Goal: Task Accomplishment & Management: Complete application form

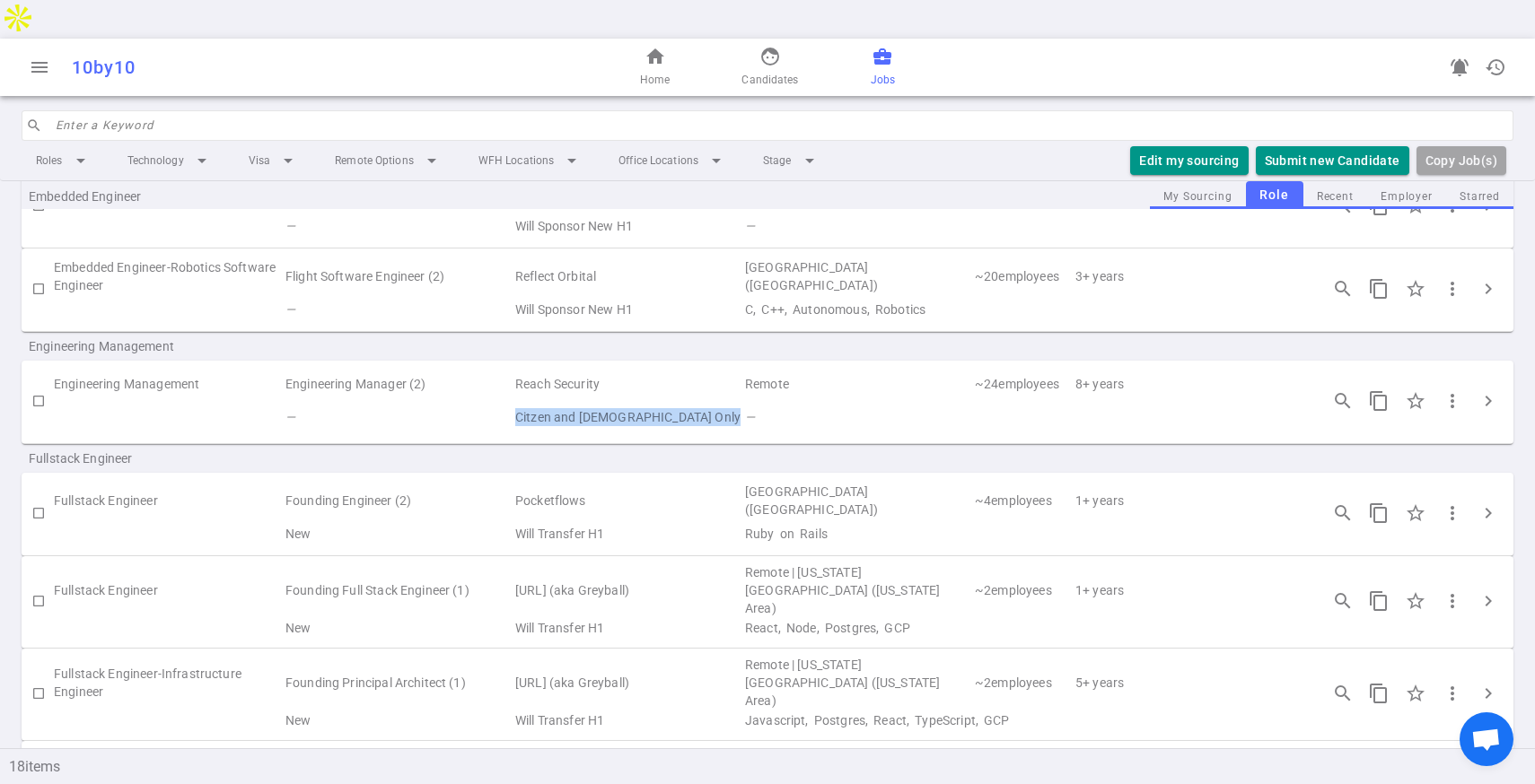
scroll to position [489, 0]
click at [1485, 585] on span "chevron_right" at bounding box center [1488, 596] width 22 height 22
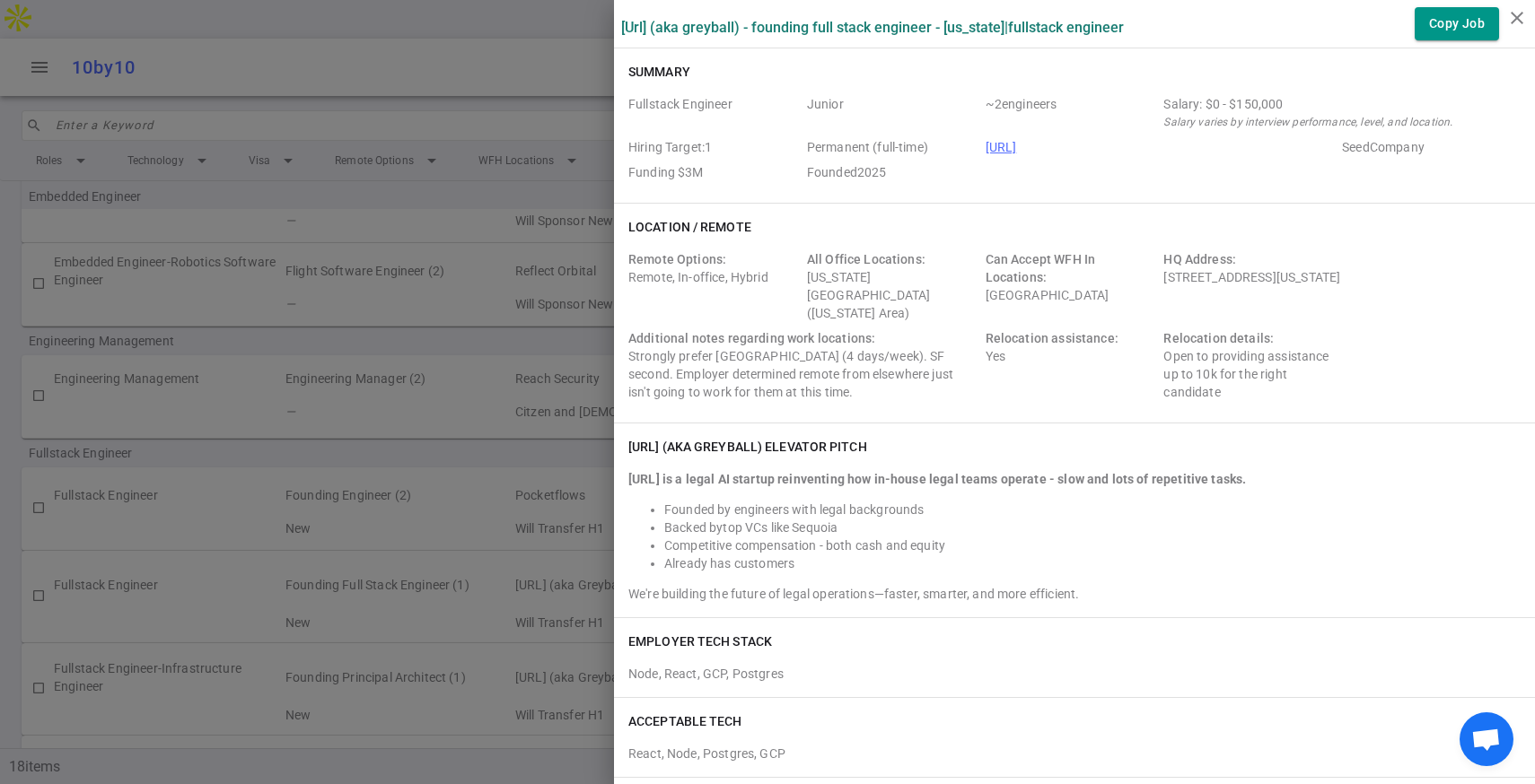
click at [483, 377] on div at bounding box center [767, 392] width 1535 height 784
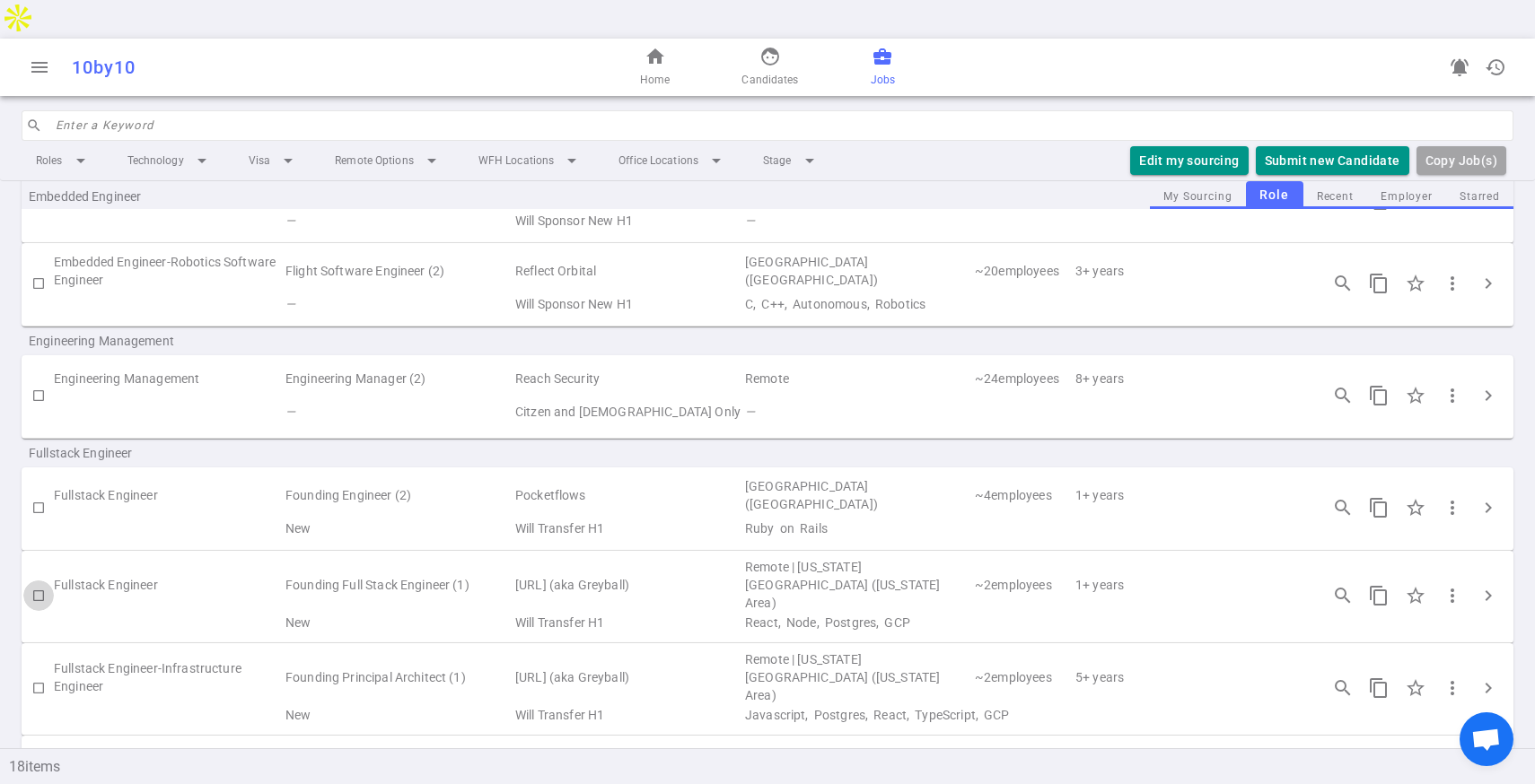
click at [35, 581] on input "checkbox" at bounding box center [39, 596] width 31 height 31
checkbox input "true"
click at [1348, 146] on button "Submit Candidate to ( 1 ) Jobs" at bounding box center [1309, 161] width 200 height 30
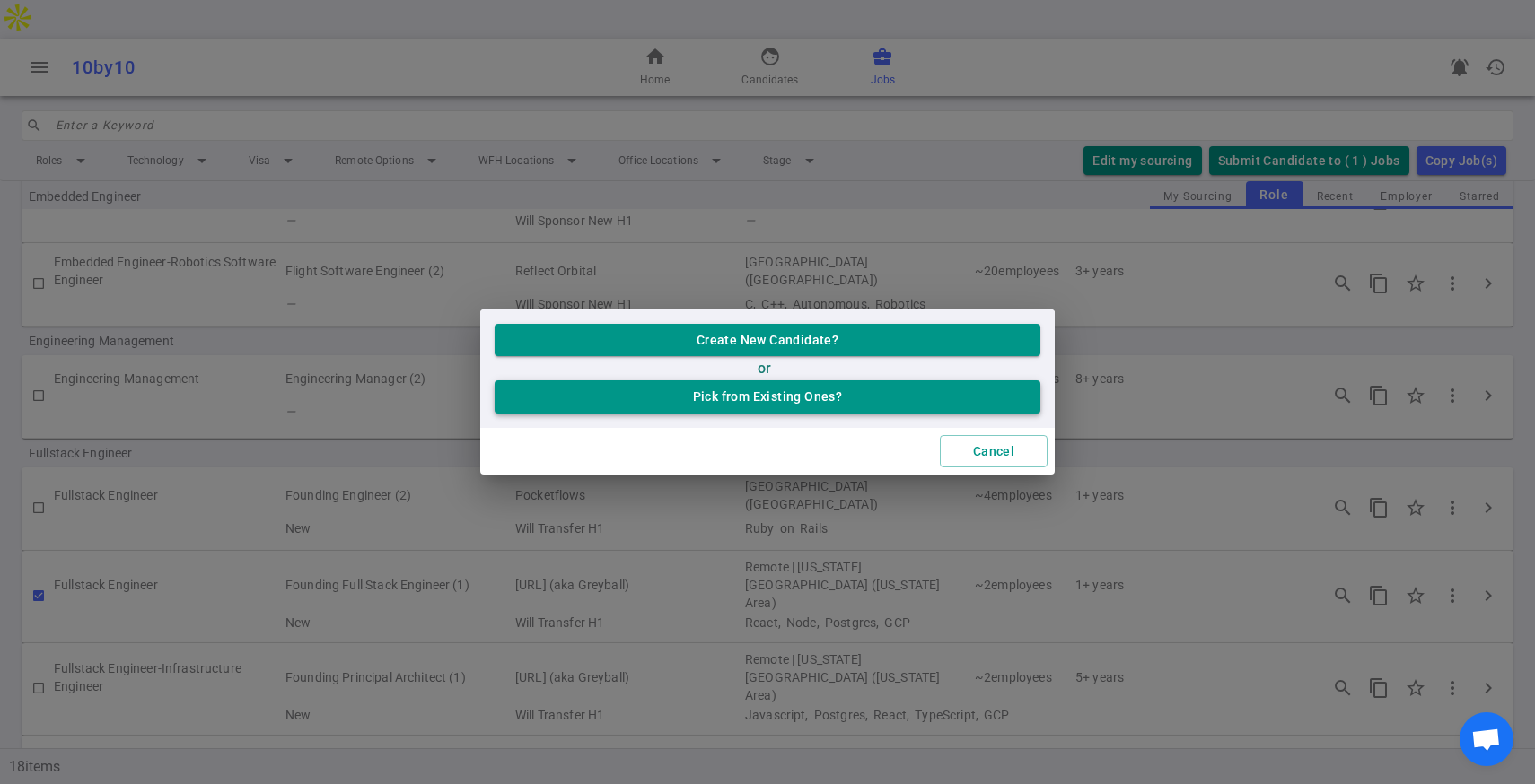
click at [771, 409] on button "Pick from Existing Ones?" at bounding box center [767, 397] width 545 height 34
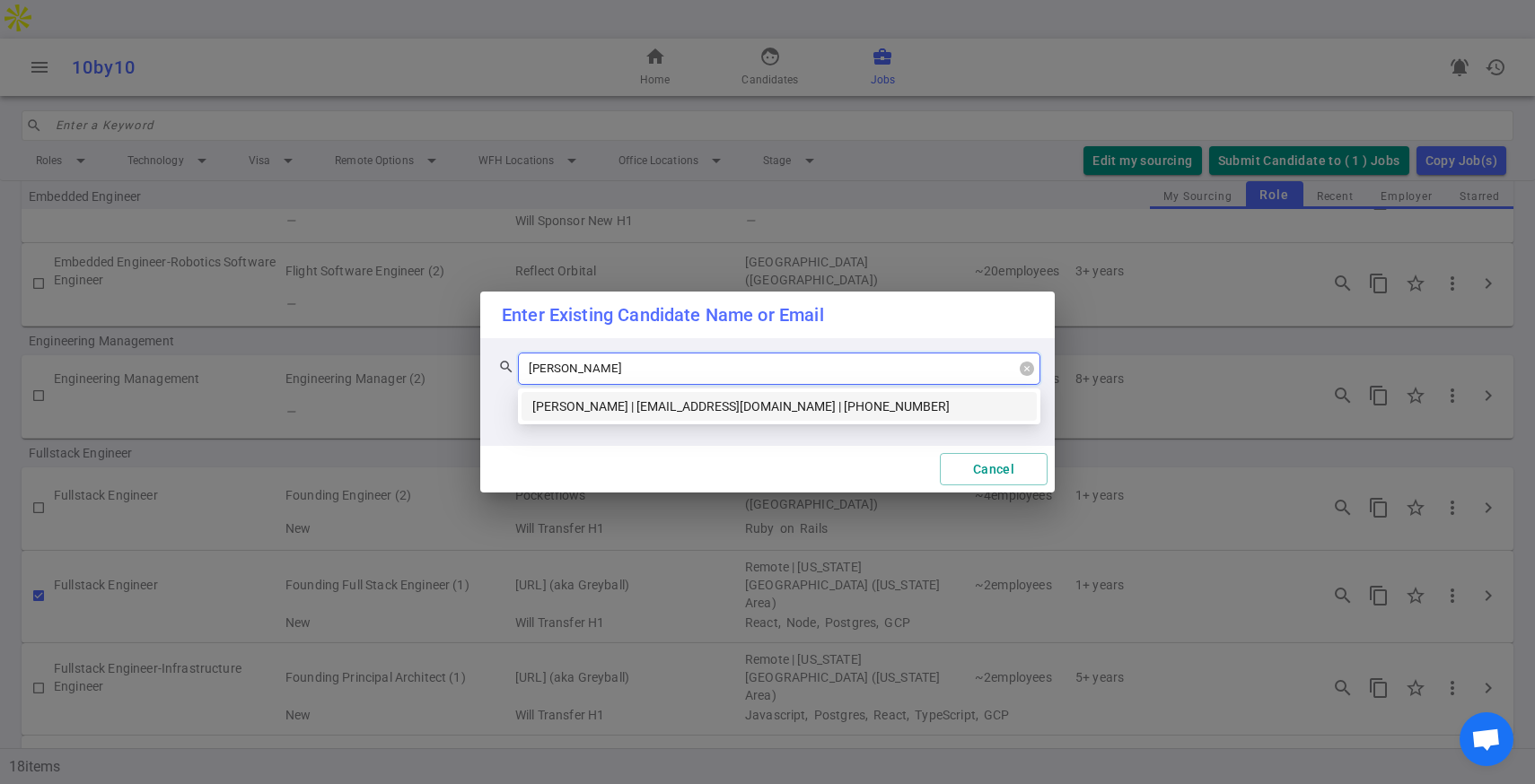
type input "[PERSON_NAME]"
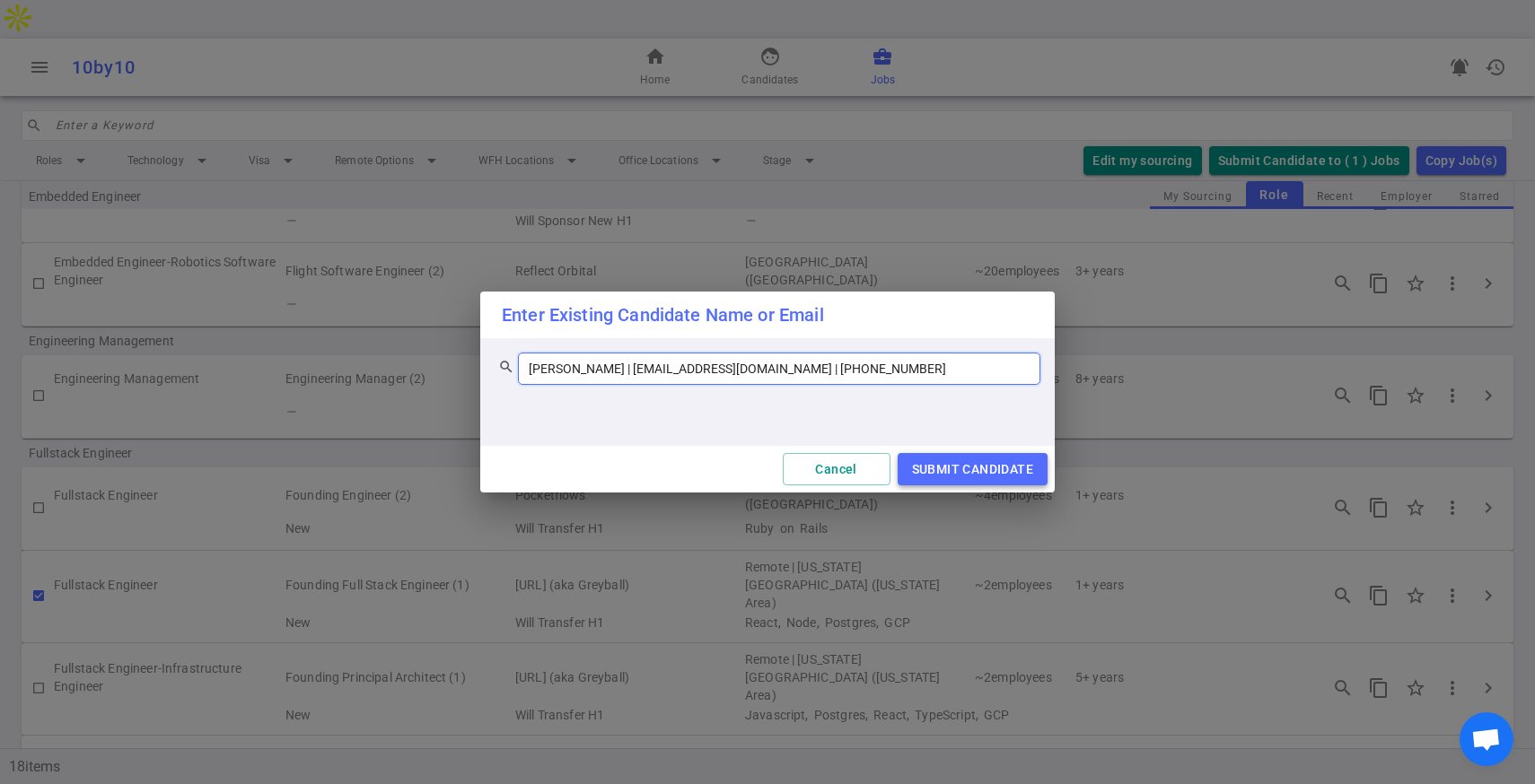
click at [1028, 476] on button "SUBMIT CANDIDATE" at bounding box center [972, 470] width 150 height 34
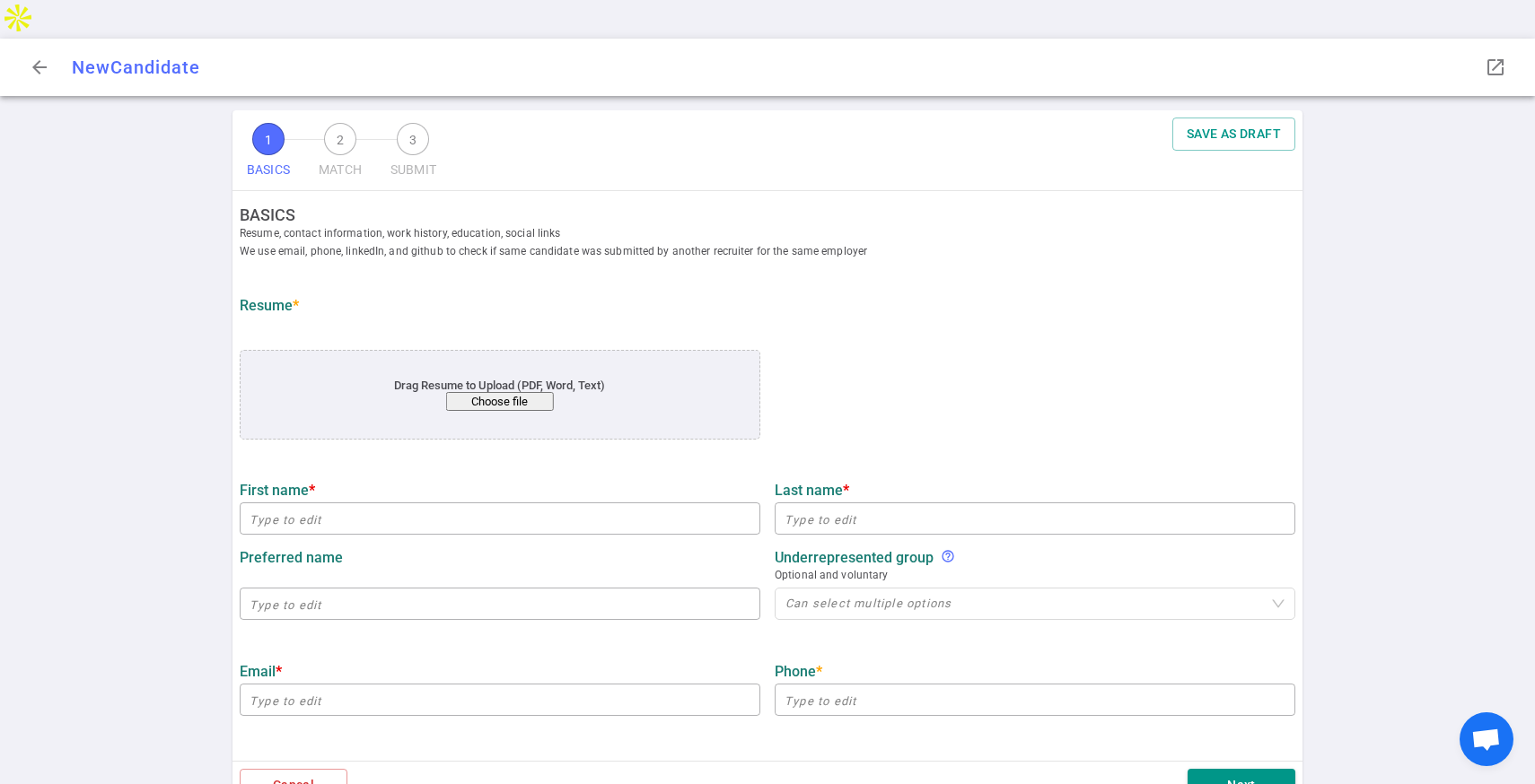
type input "[PERSON_NAME]"
type input "[EMAIL_ADDRESS][DOMAIN_NAME]"
type input "‭[PHONE_NUMBER]‬"
type input "[URL][DOMAIN_NAME]"
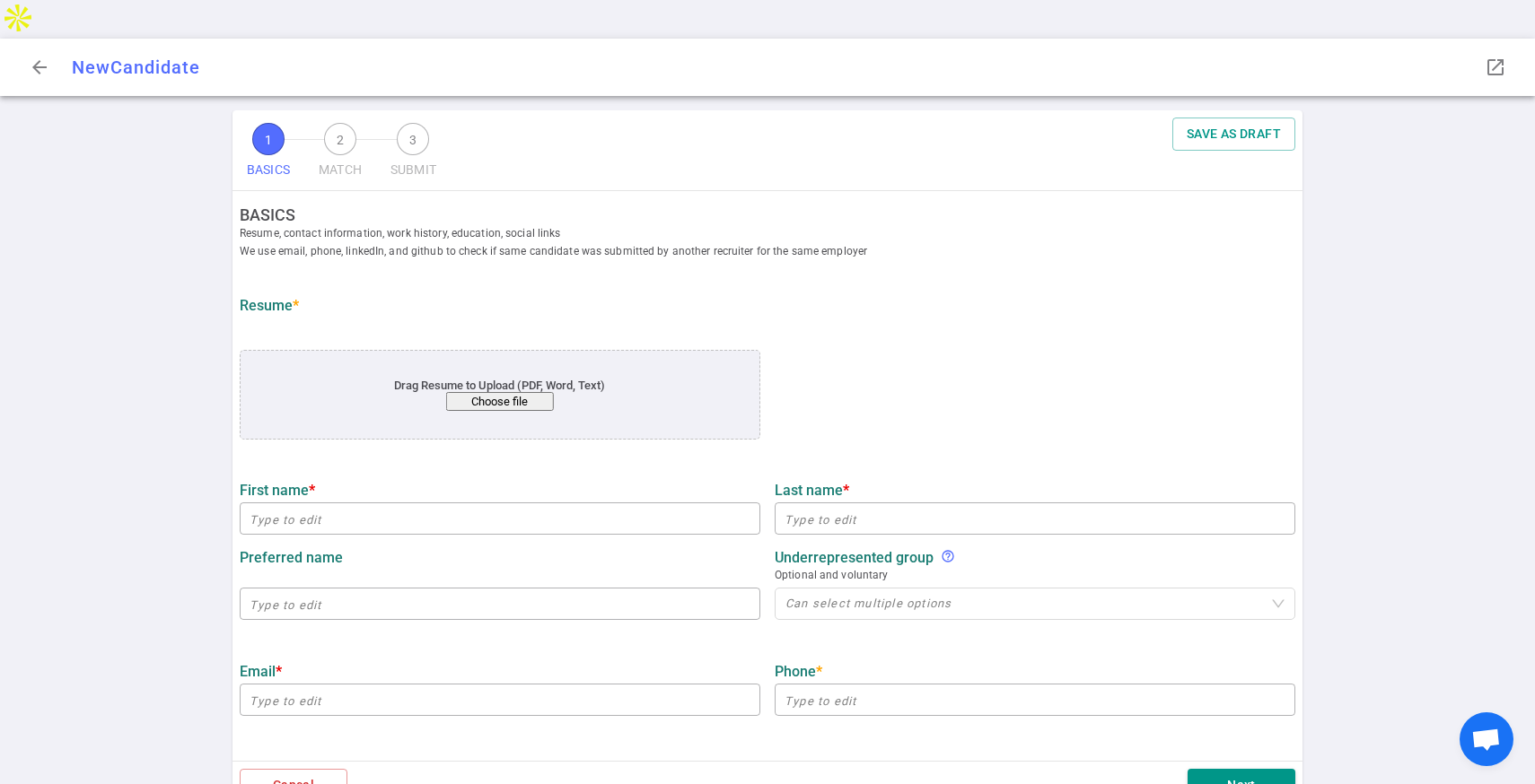
type input "Amazon"
type textarea "Software Development Engineer Intern"
type input "0.5"
type input "[GEOGRAPHIC_DATA][US_STATE]"
type input "Computer Science"
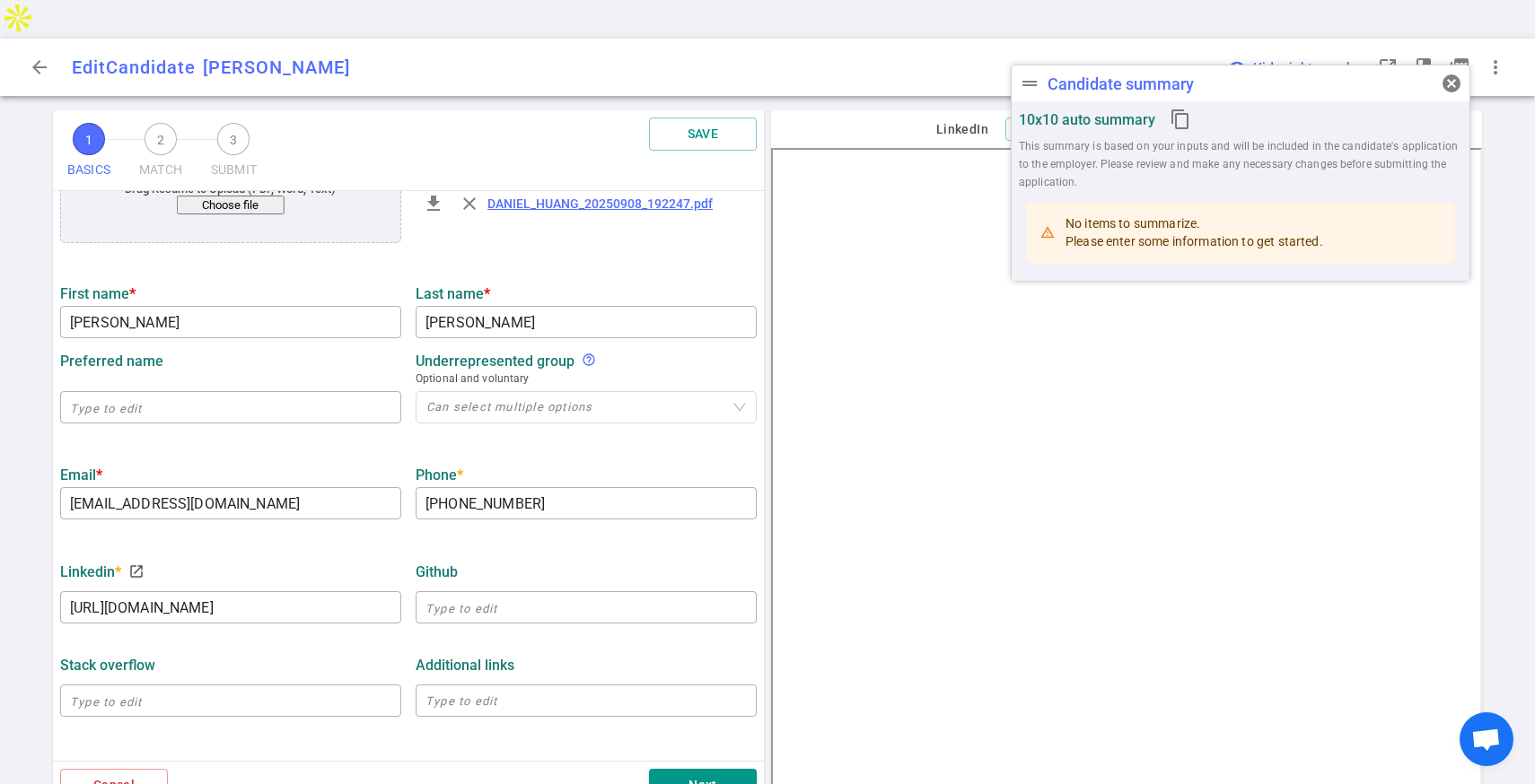
scroll to position [677, 0]
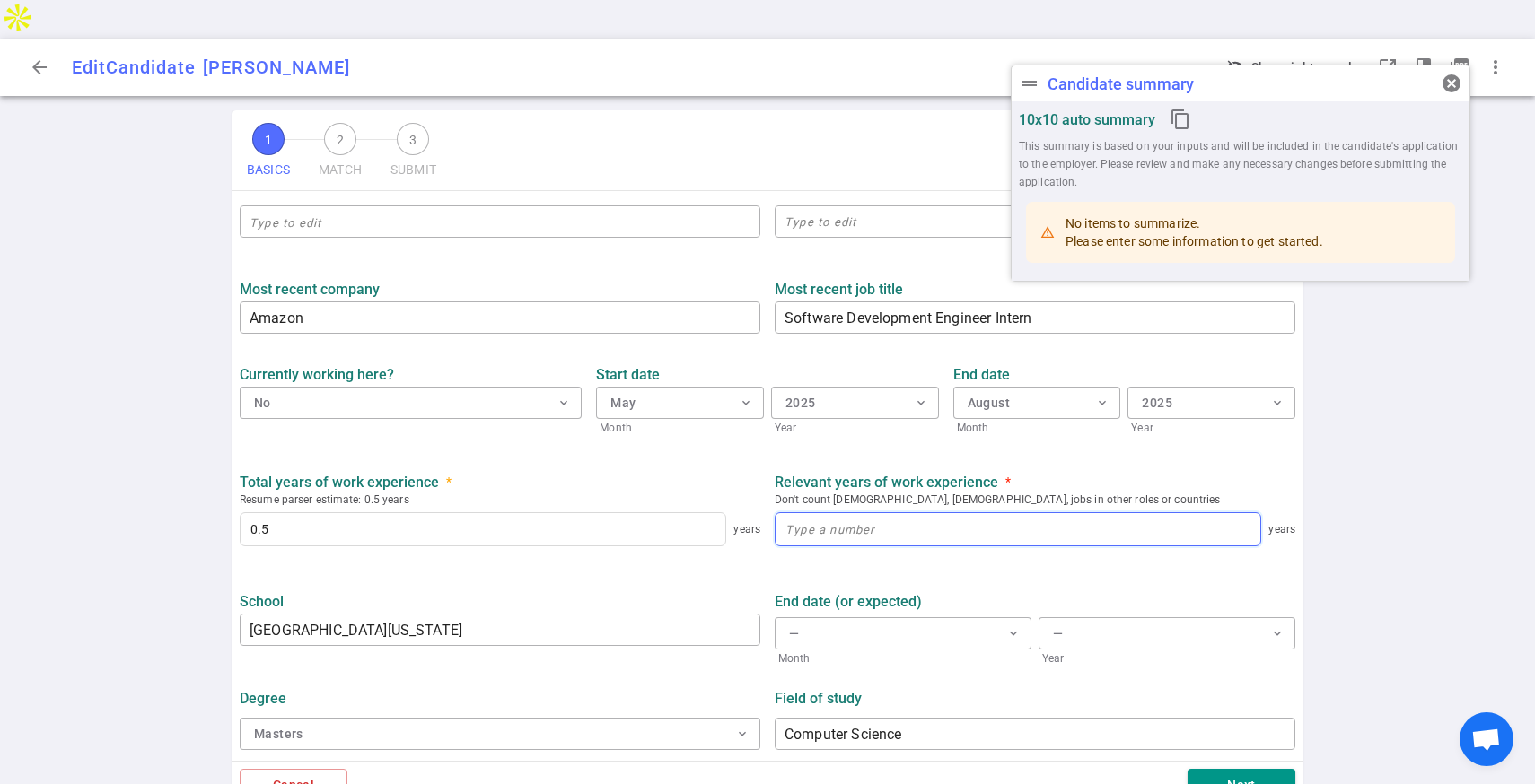
click at [870, 513] on input at bounding box center [1017, 530] width 484 height 33
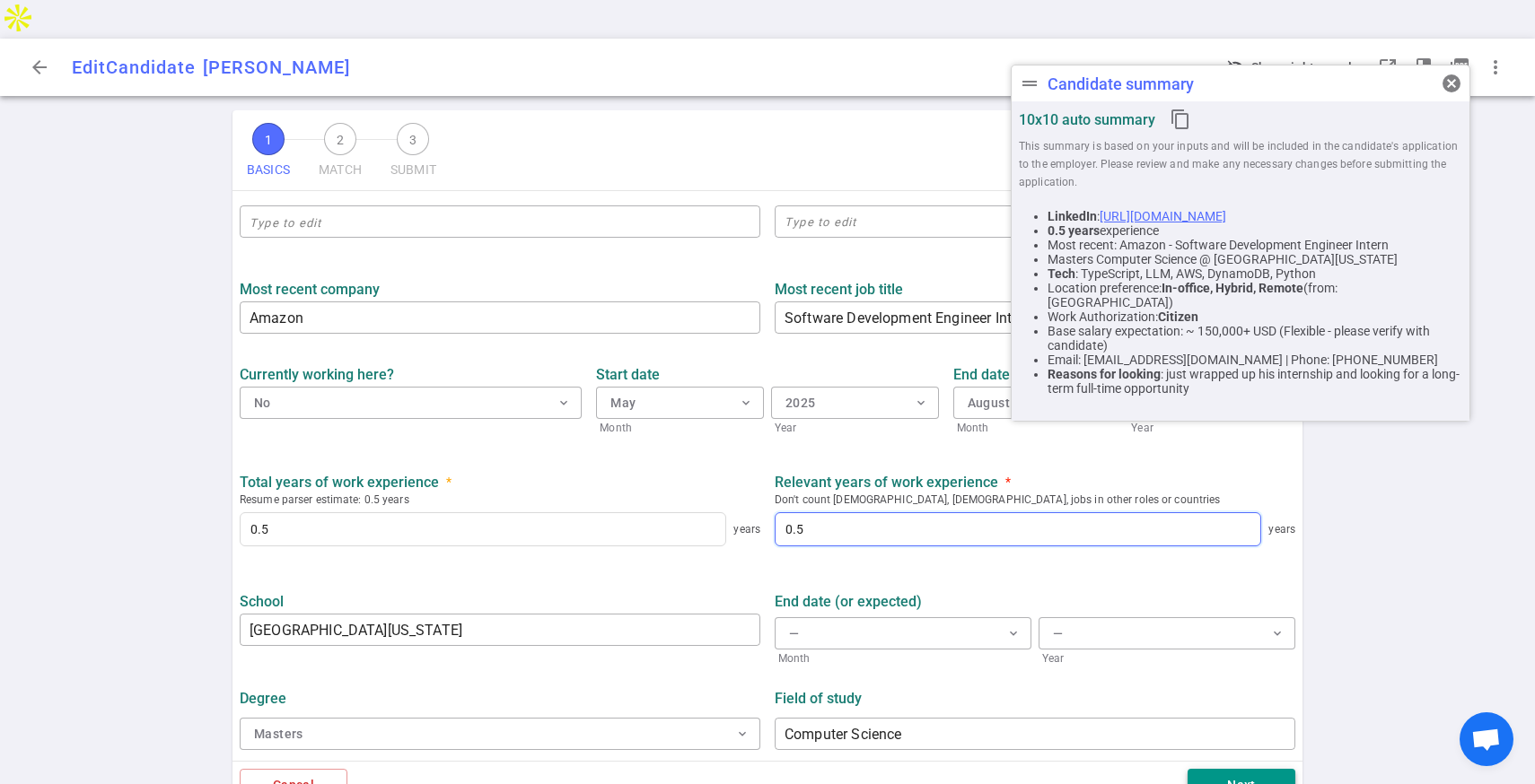
type input "0.5"
click at [1228, 769] on button "Next" at bounding box center [1241, 785] width 107 height 34
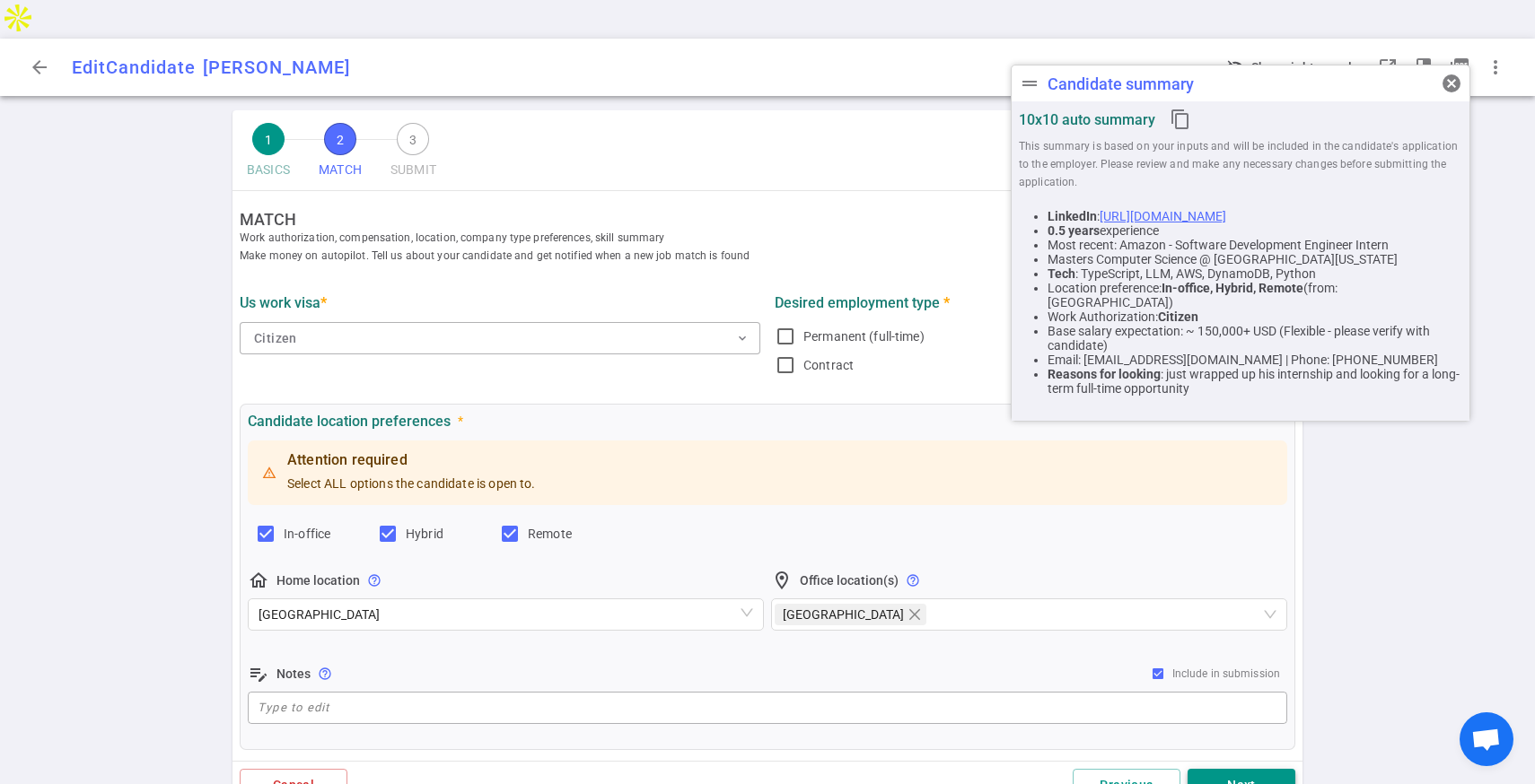
scroll to position [0, 0]
click at [785, 328] on input "Permanent (full-time)" at bounding box center [785, 339] width 22 height 22
checkbox input "true"
click at [1457, 83] on span "cancel" at bounding box center [1451, 84] width 22 height 22
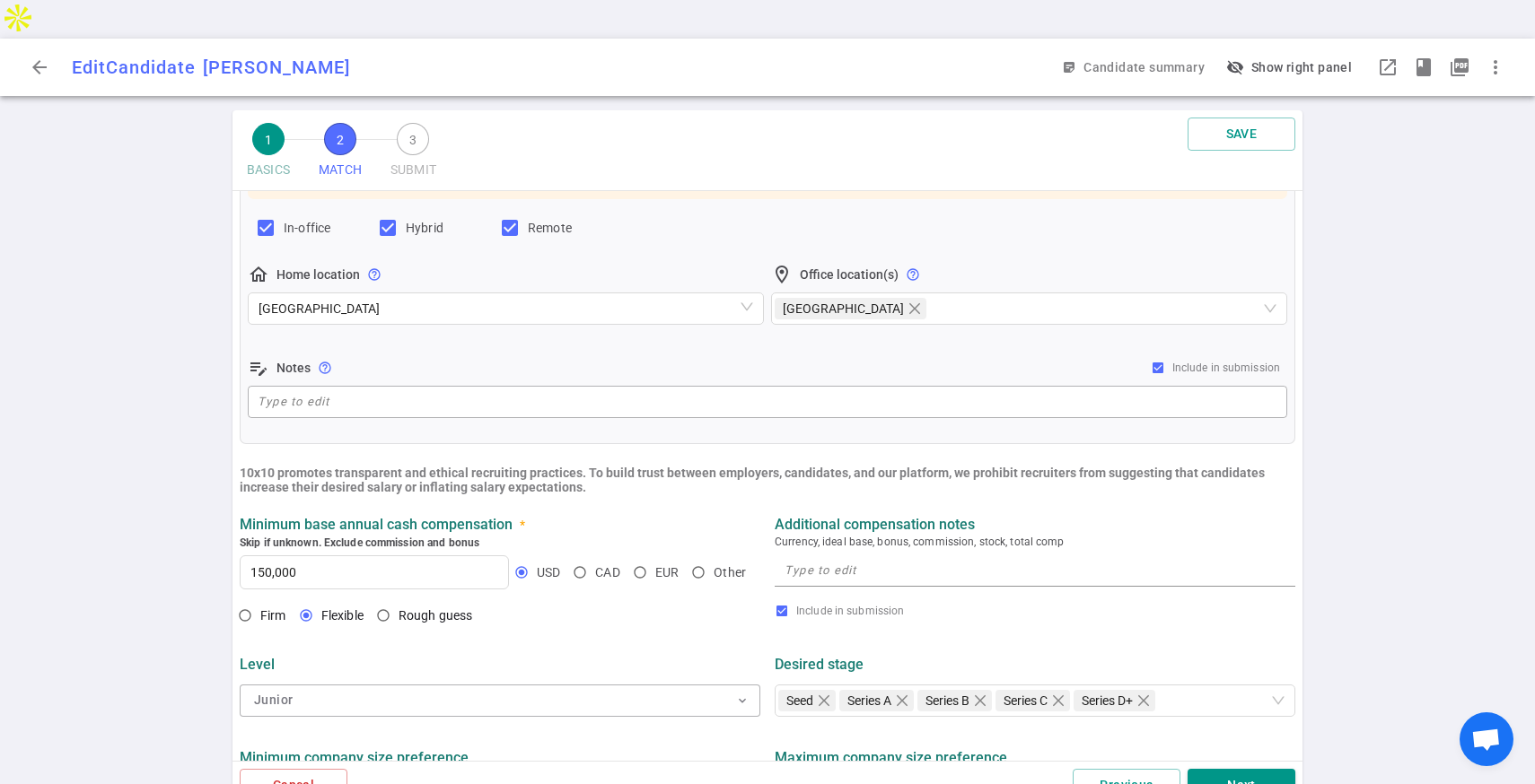
scroll to position [501, 0]
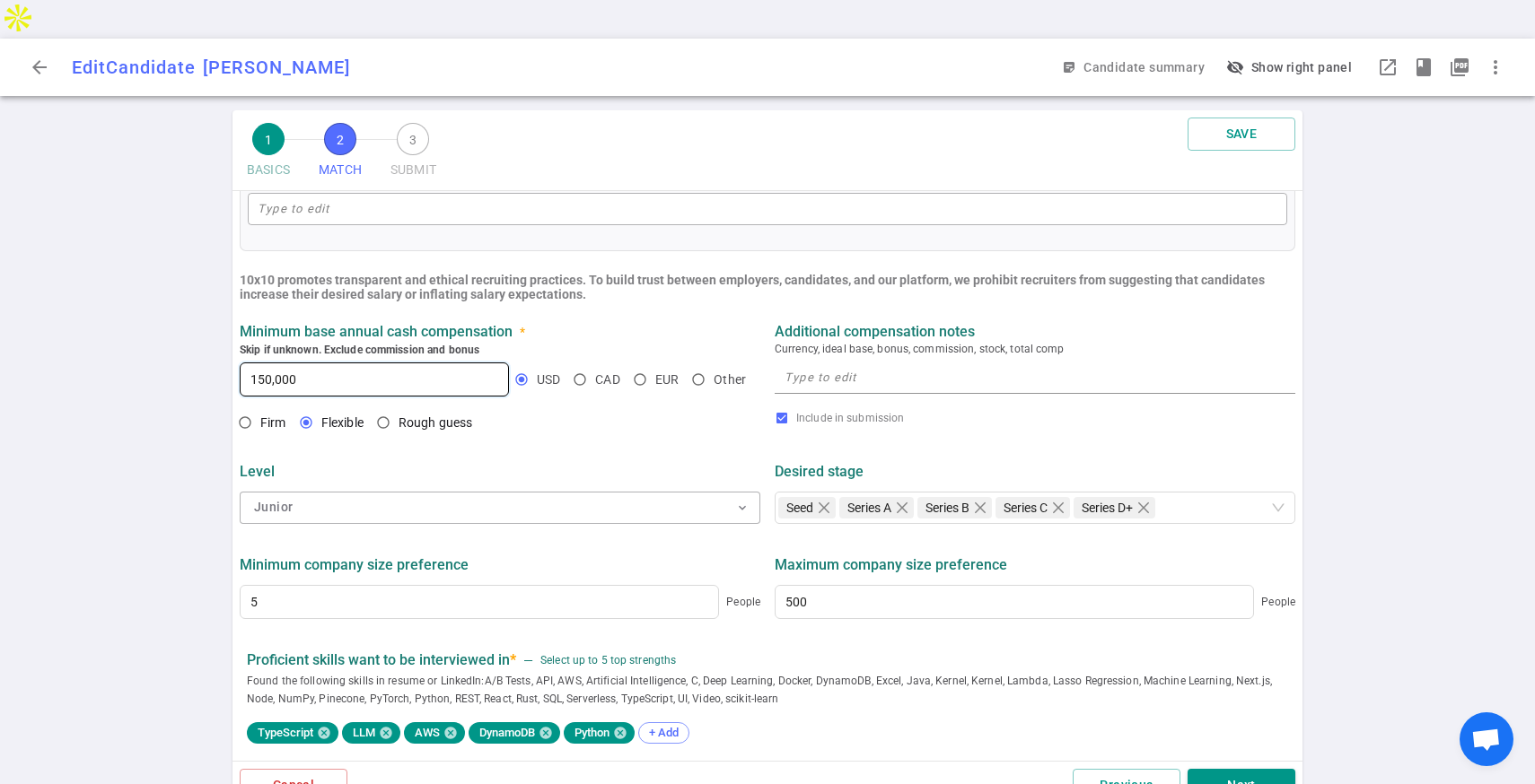
click at [304, 363] on input "150,000" at bounding box center [374, 380] width 267 height 33
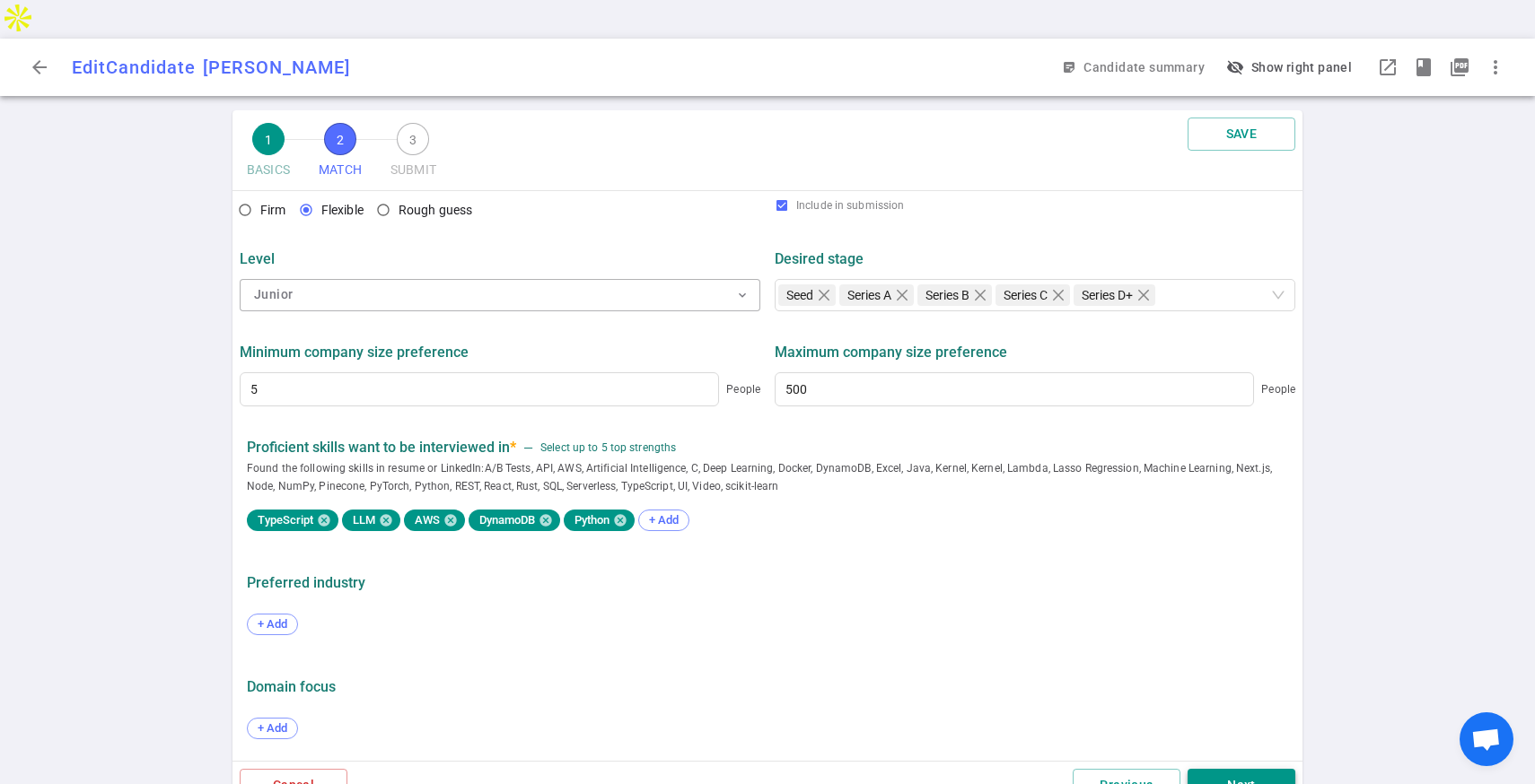
type input "130,000"
click at [1213, 769] on button "Next" at bounding box center [1241, 785] width 107 height 34
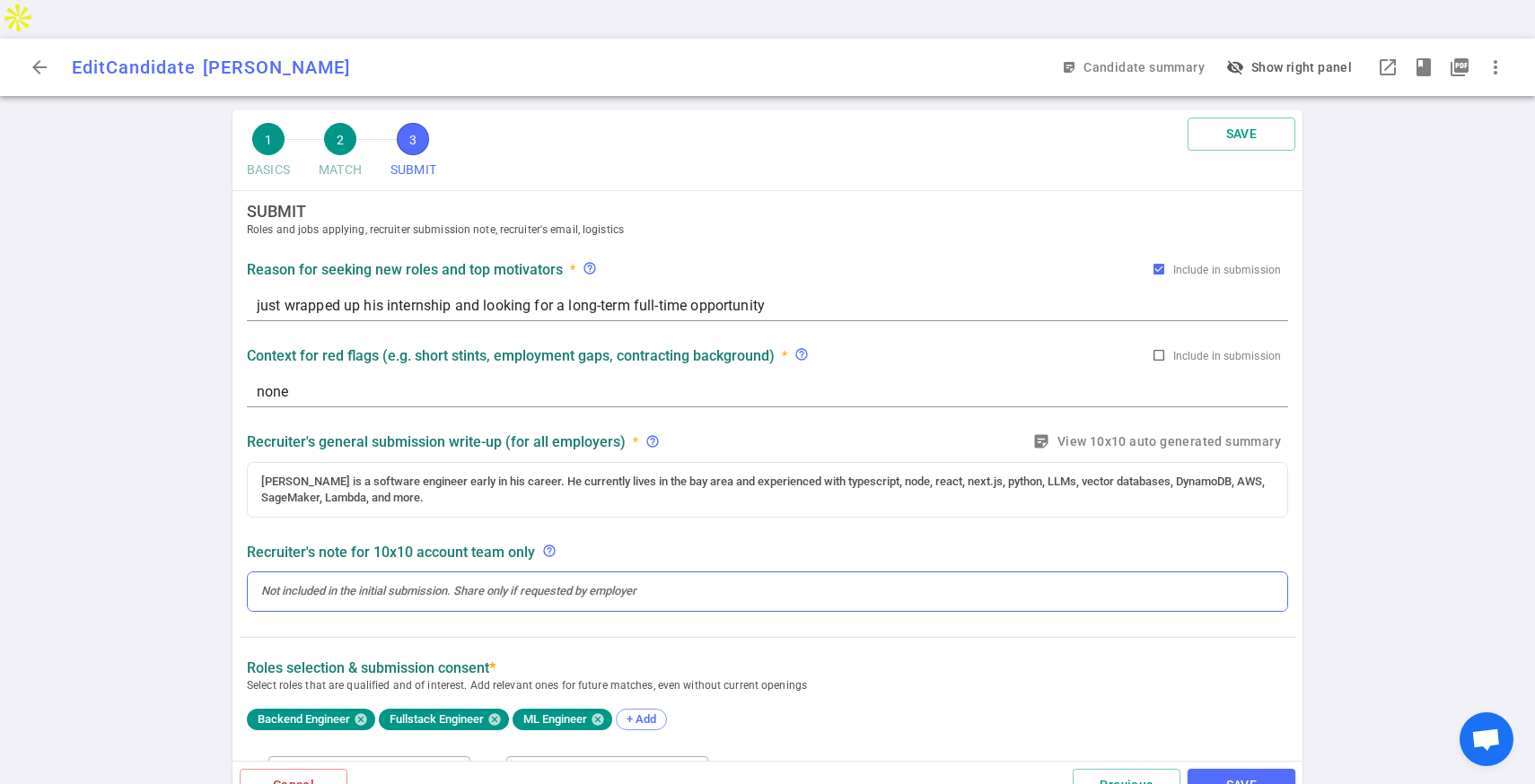
scroll to position [0, 0]
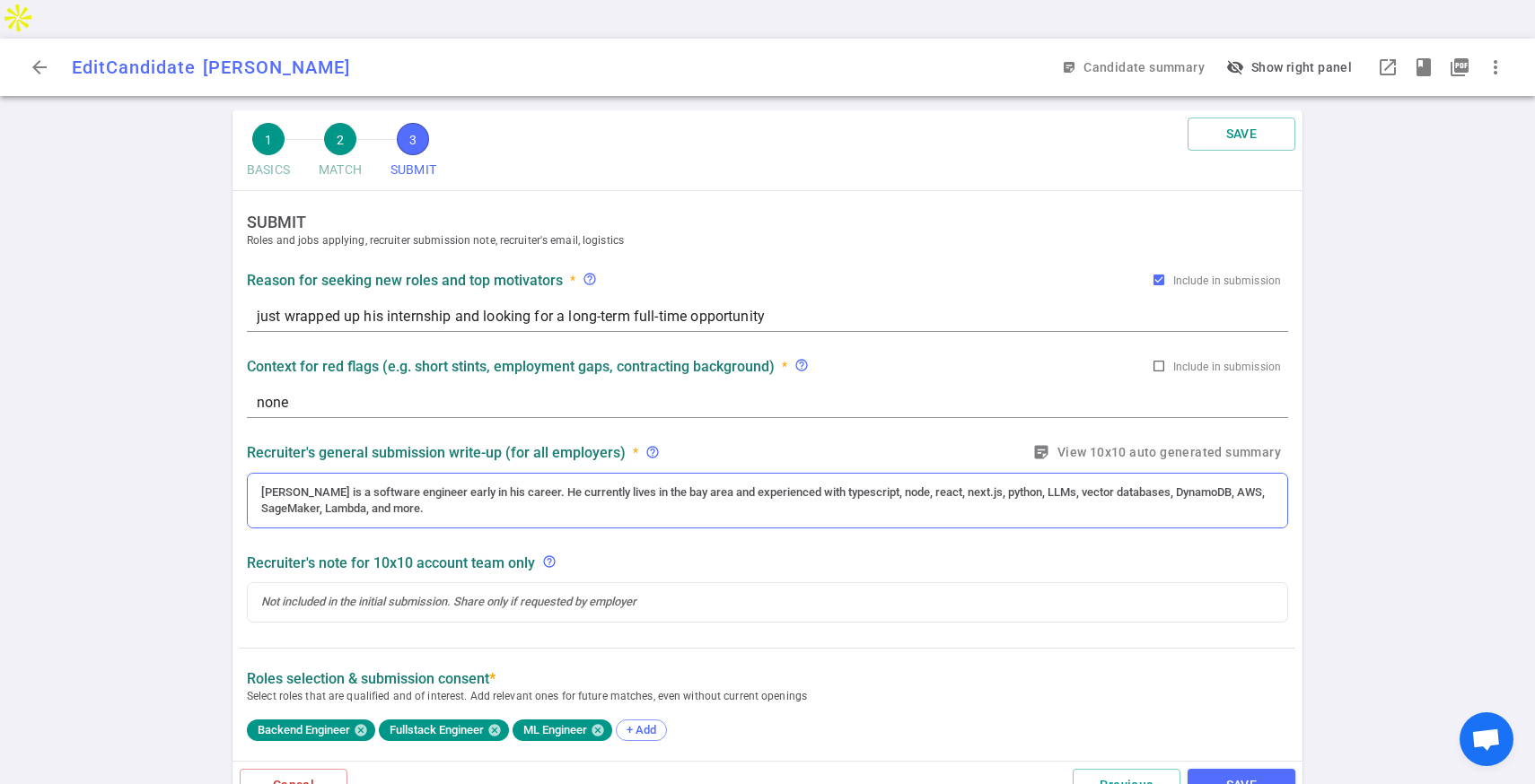
click at [607, 480] on div "[PERSON_NAME] is a software engineer early in his career. He currently lives in…" at bounding box center [767, 501] width 1039 height 55
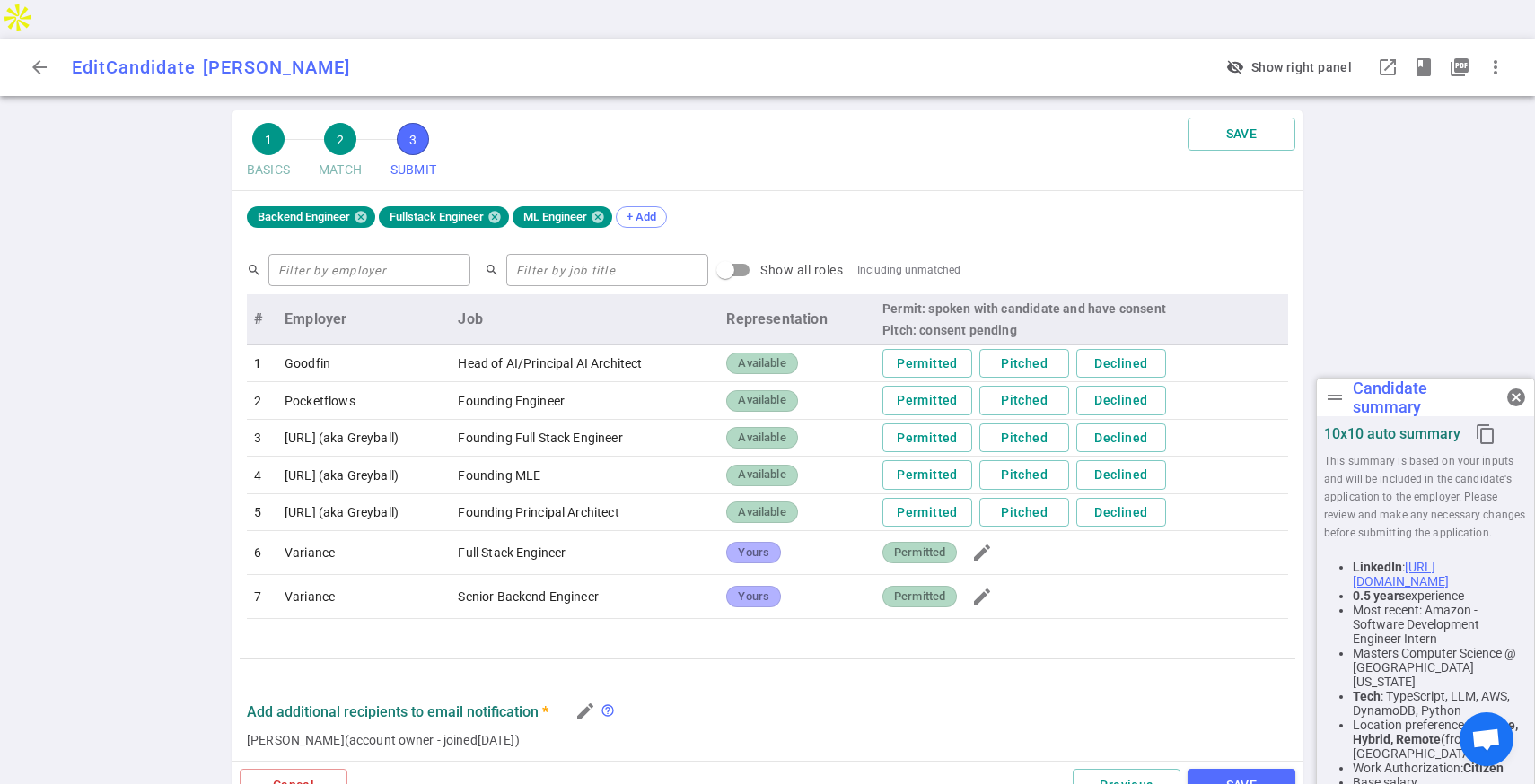
scroll to position [552, 0]
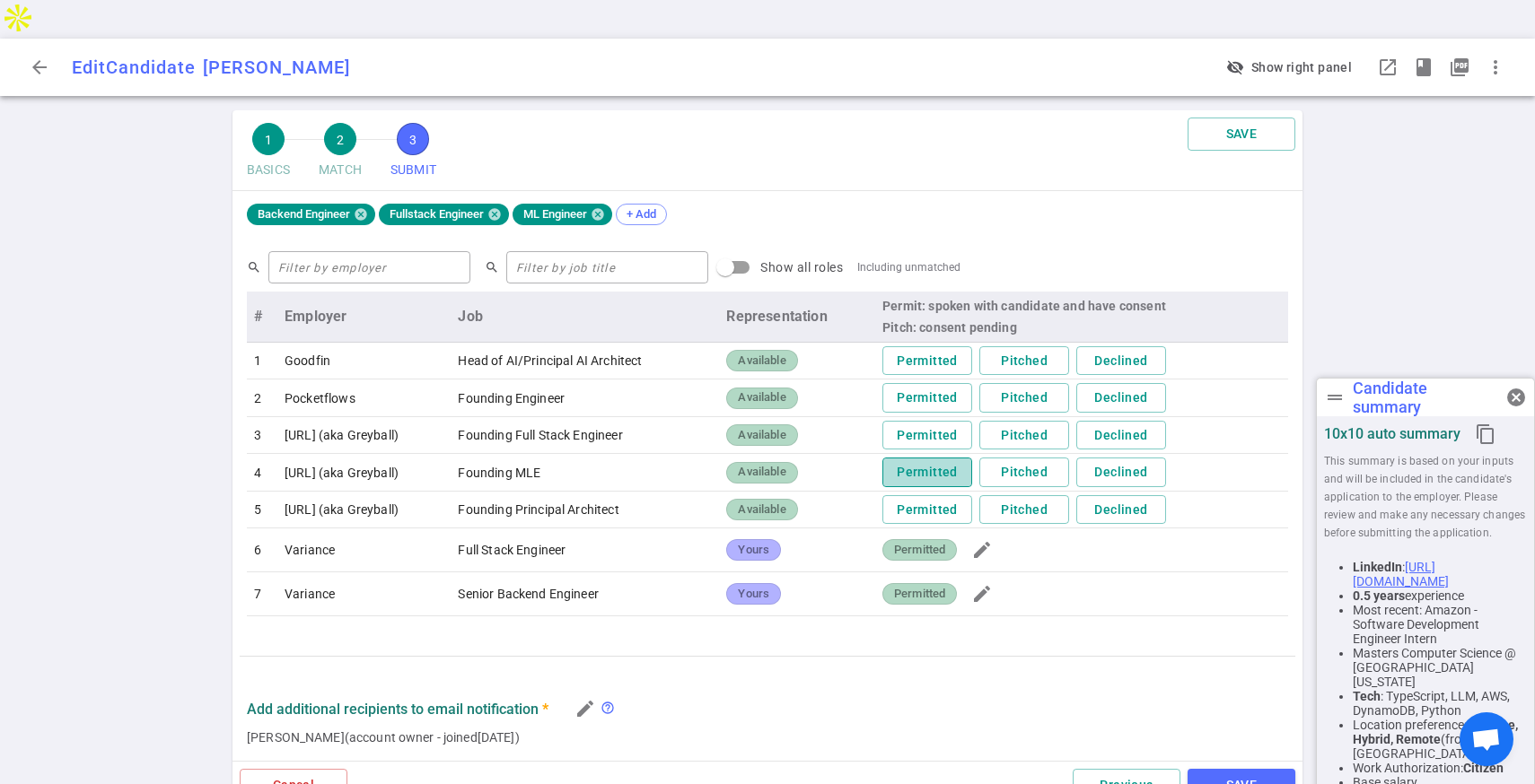
click at [926, 458] on button "Permitted" at bounding box center [927, 472] width 90 height 30
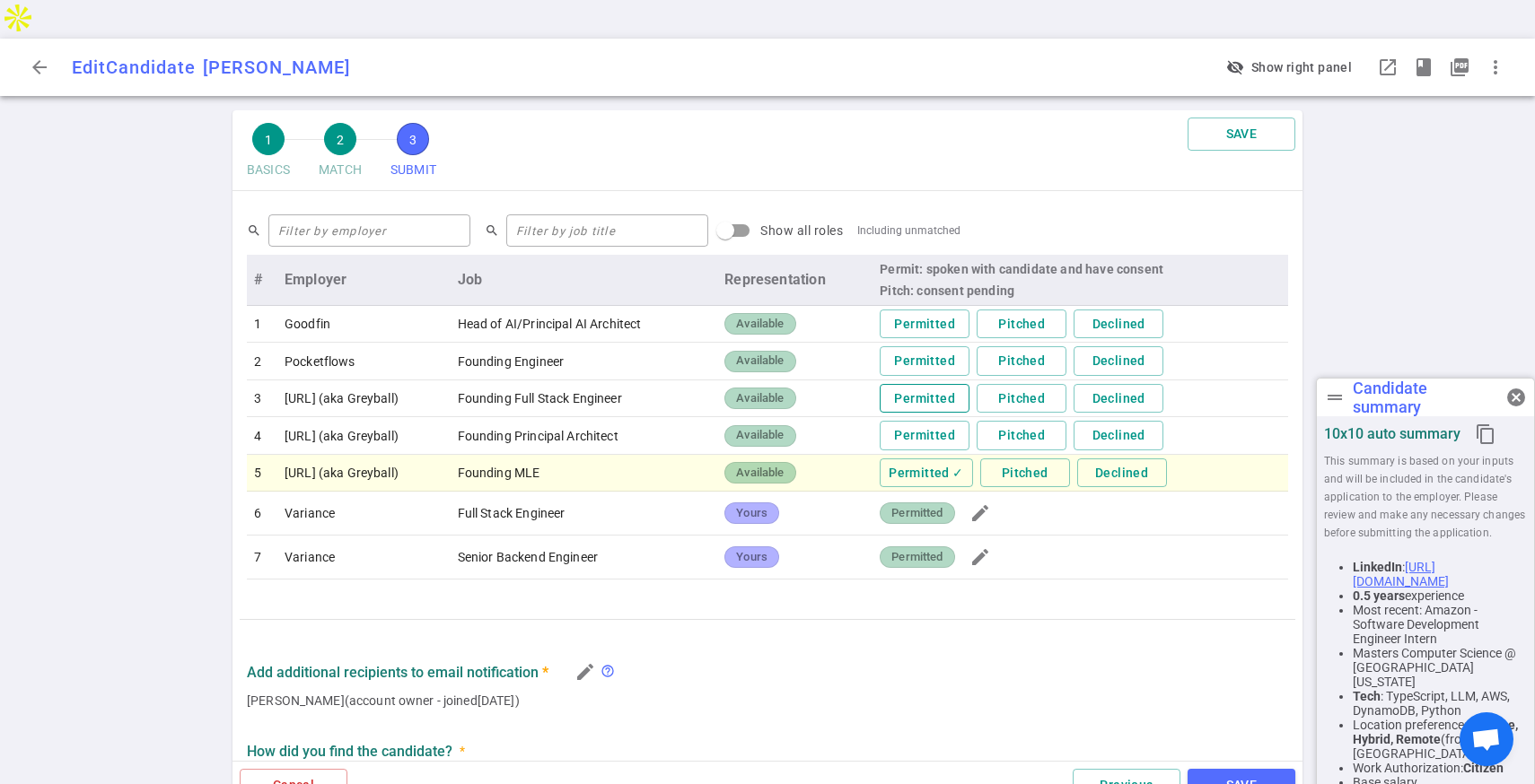
scroll to position [516, 0]
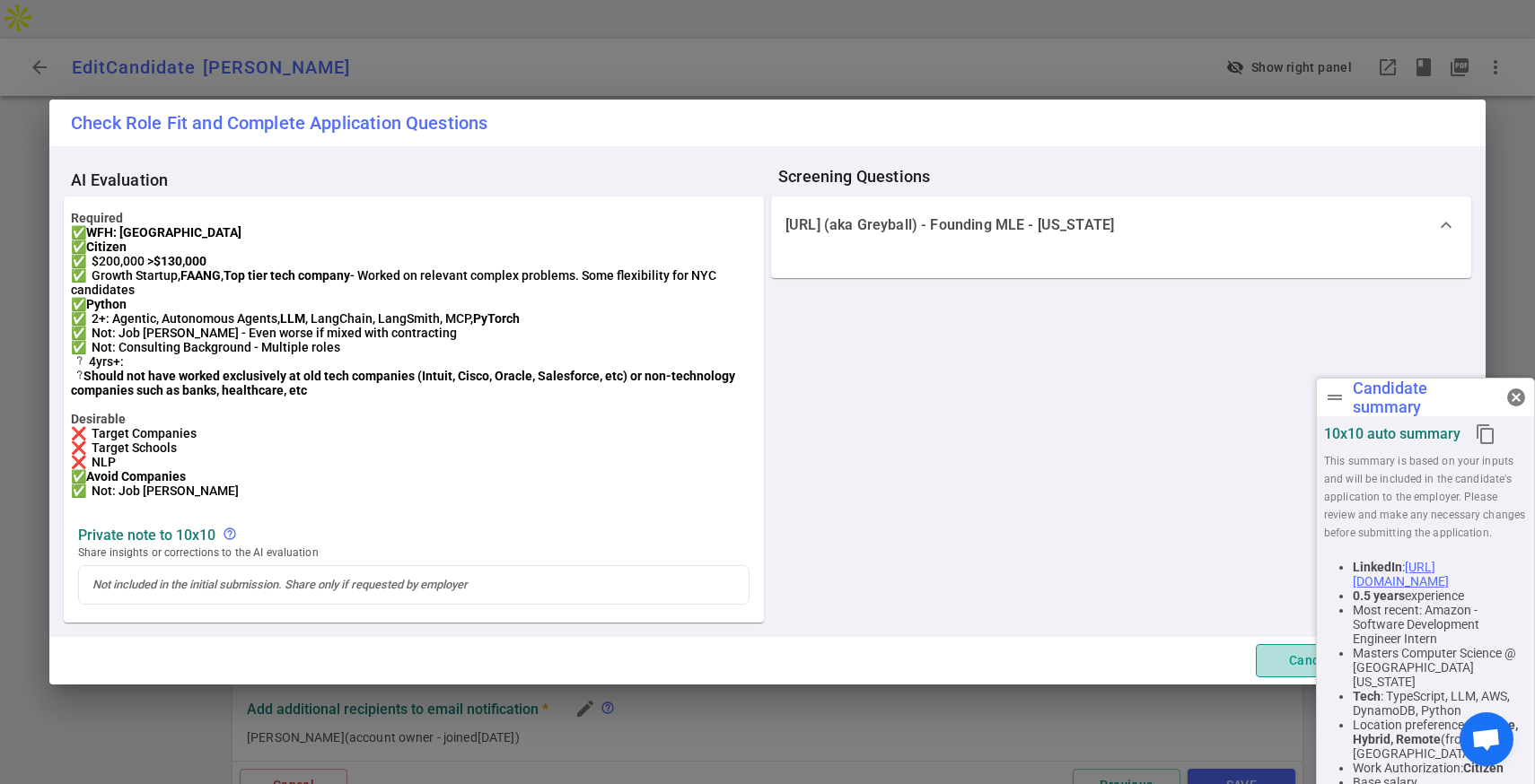
click at [1275, 670] on button "Cancel" at bounding box center [1309, 660] width 107 height 34
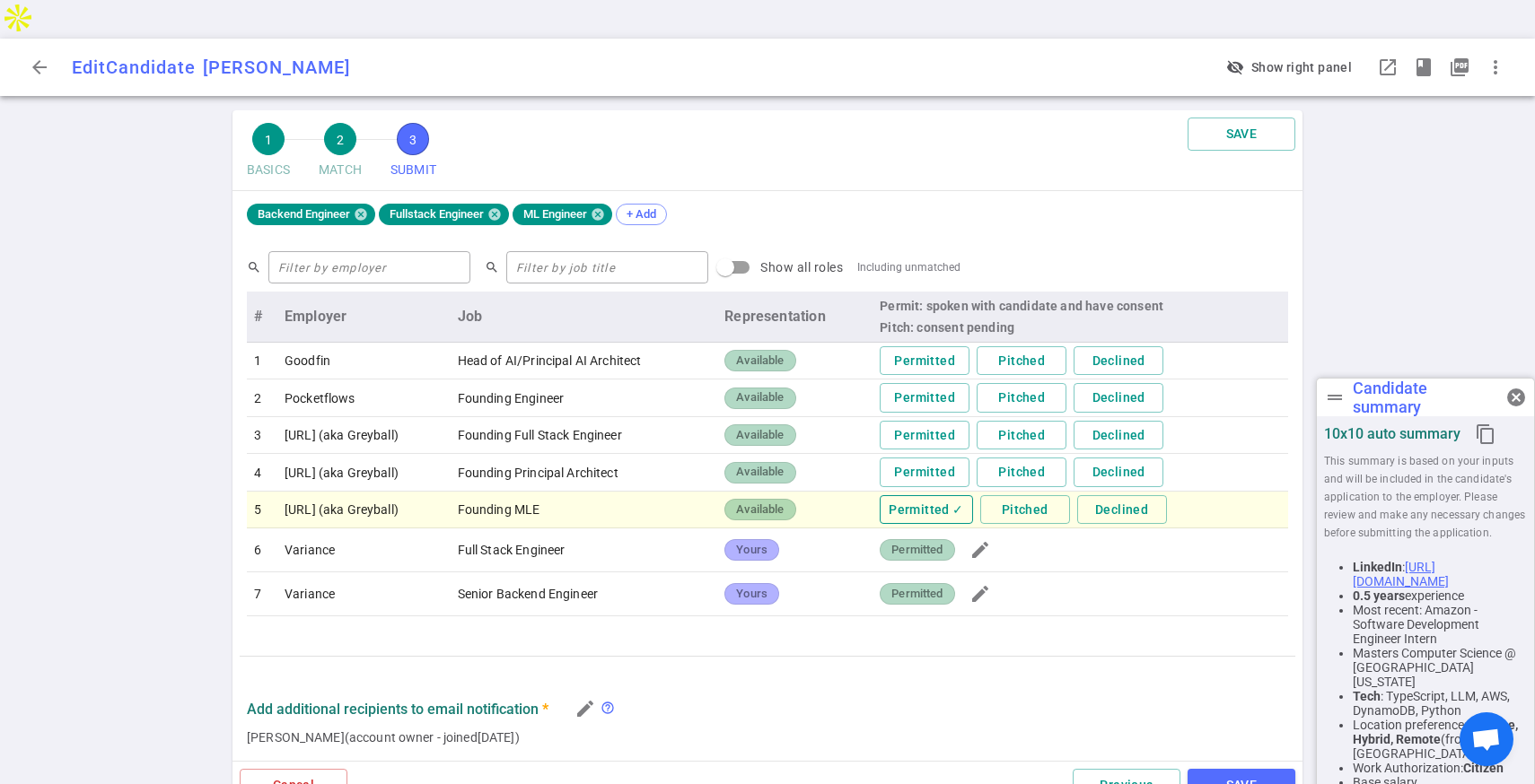
click at [937, 495] on button "Permitted ✓" at bounding box center [926, 510] width 93 height 30
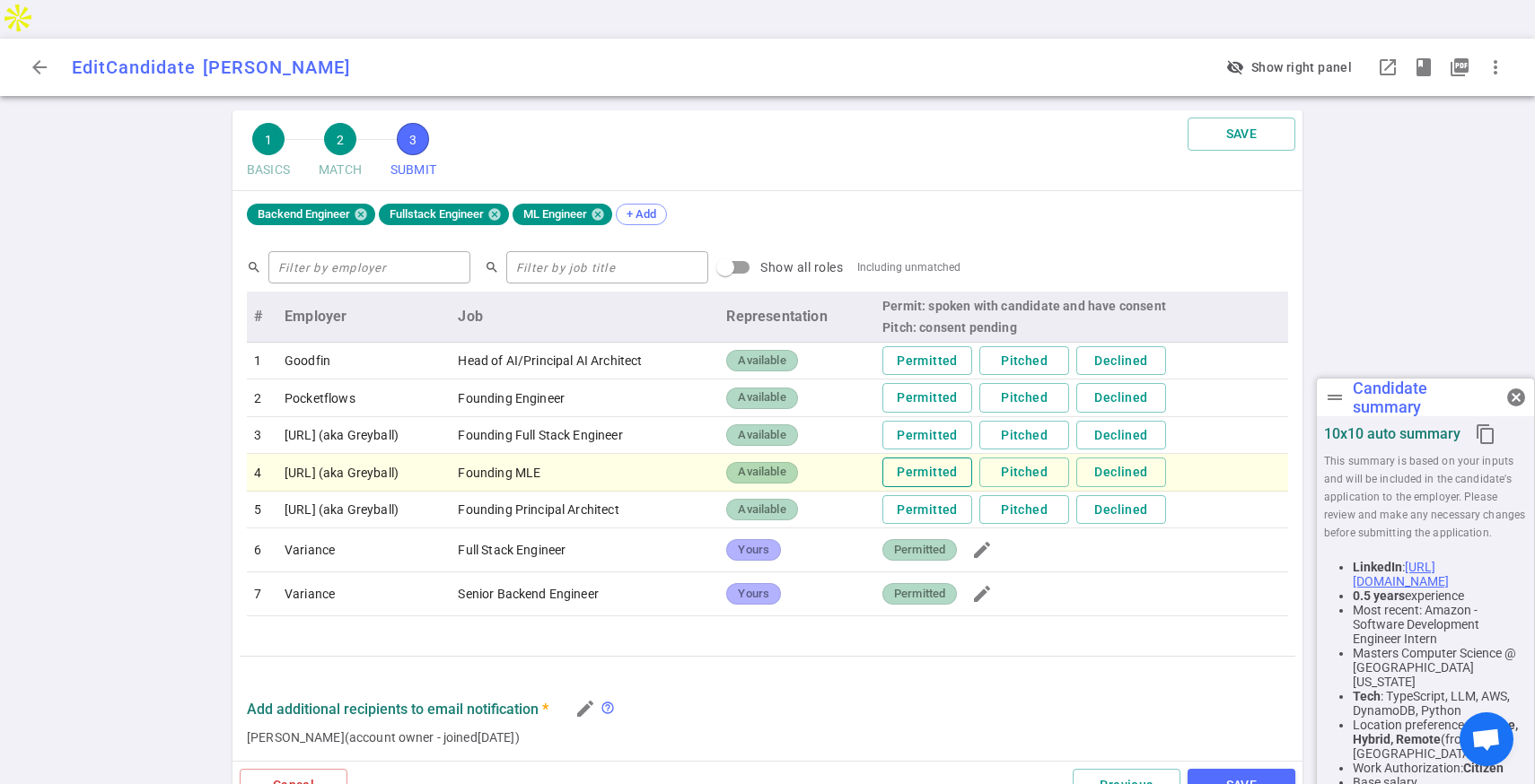
click at [938, 458] on button "Permitted" at bounding box center [927, 472] width 90 height 30
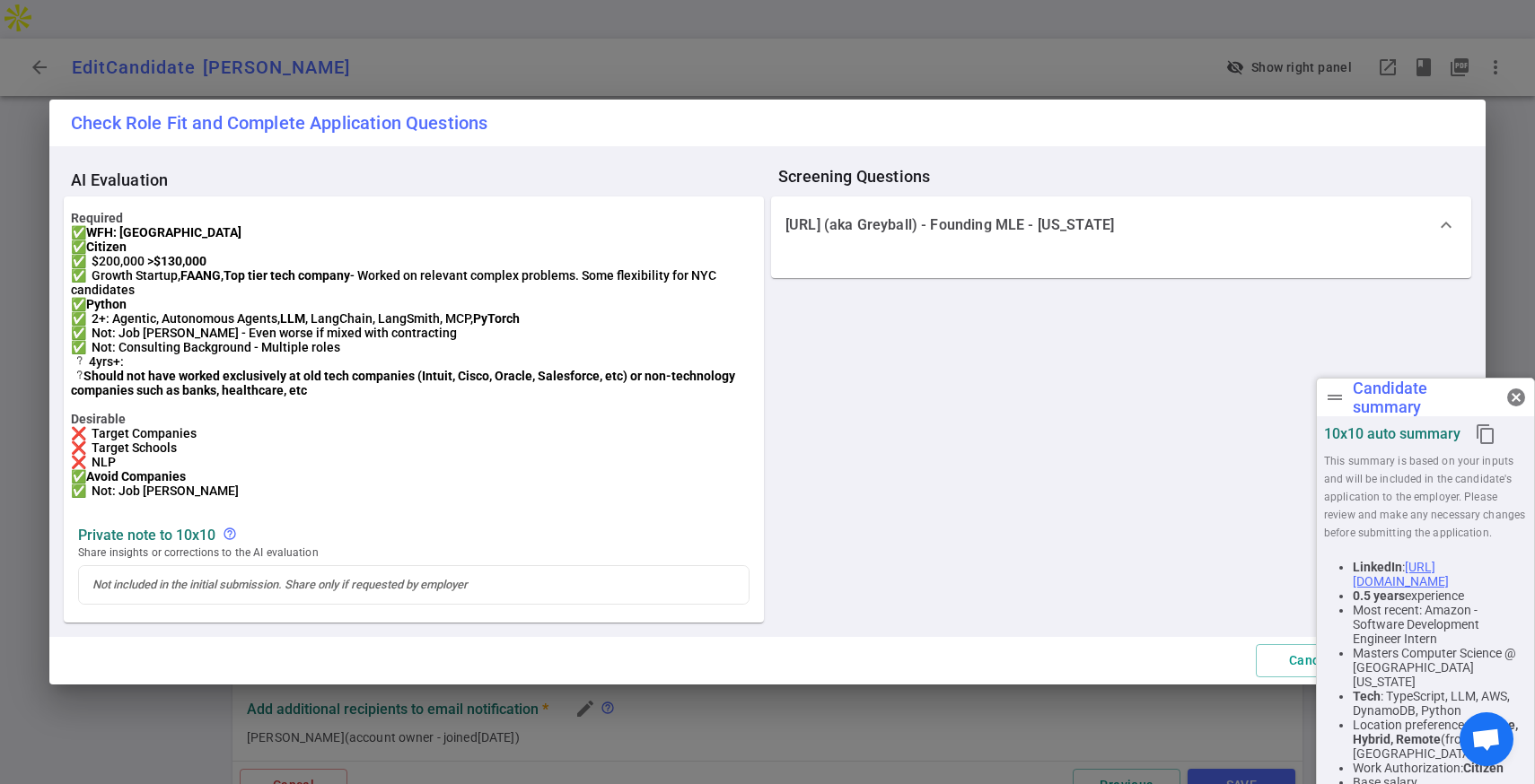
click at [978, 39] on div "Check Role Fit and Complete Application Questions AI Evaluation Required ✅ WFH:…" at bounding box center [767, 392] width 1535 height 784
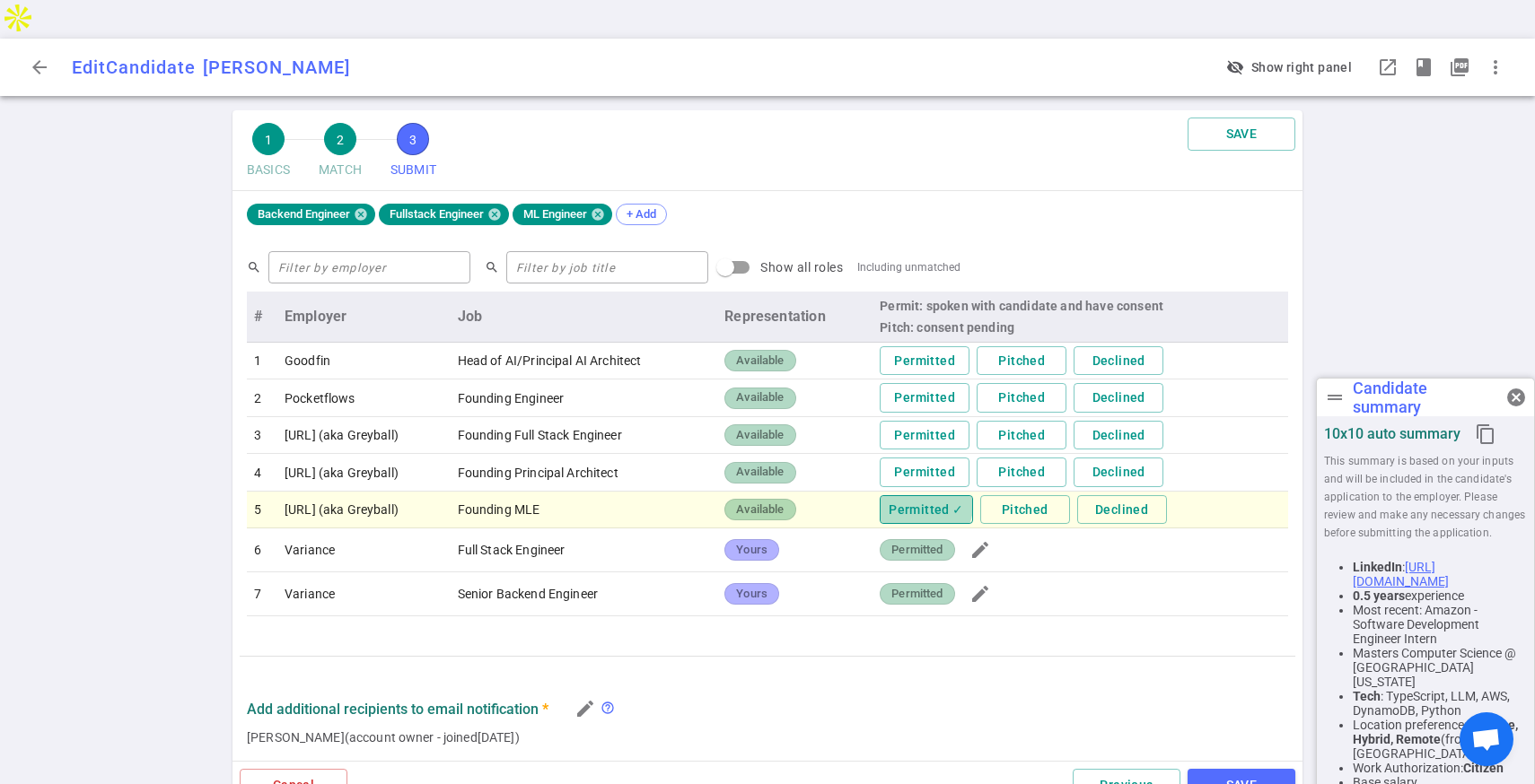
click at [942, 495] on button "Permitted ✓" at bounding box center [926, 510] width 93 height 30
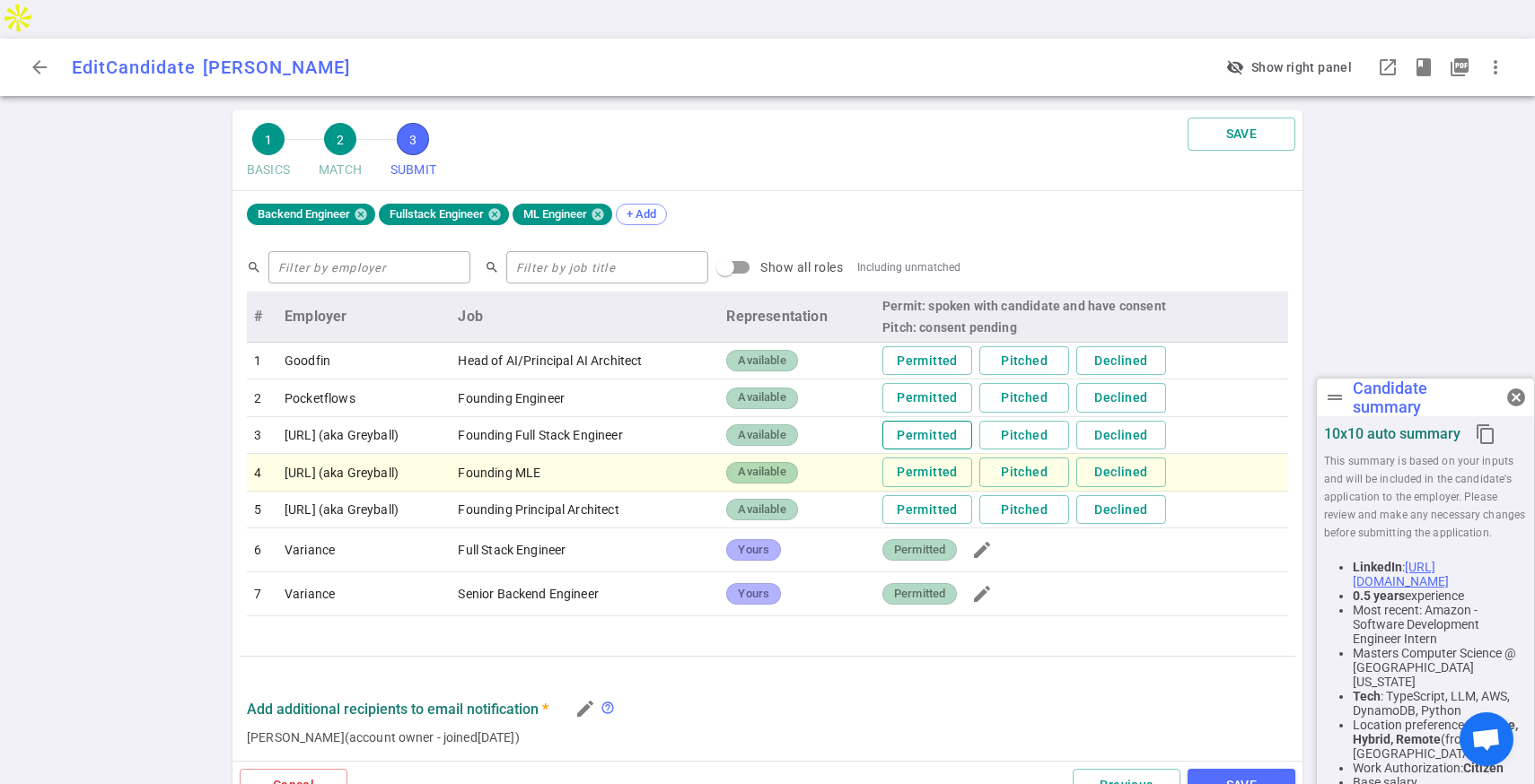
click at [936, 421] on button "Permitted" at bounding box center [927, 435] width 90 height 30
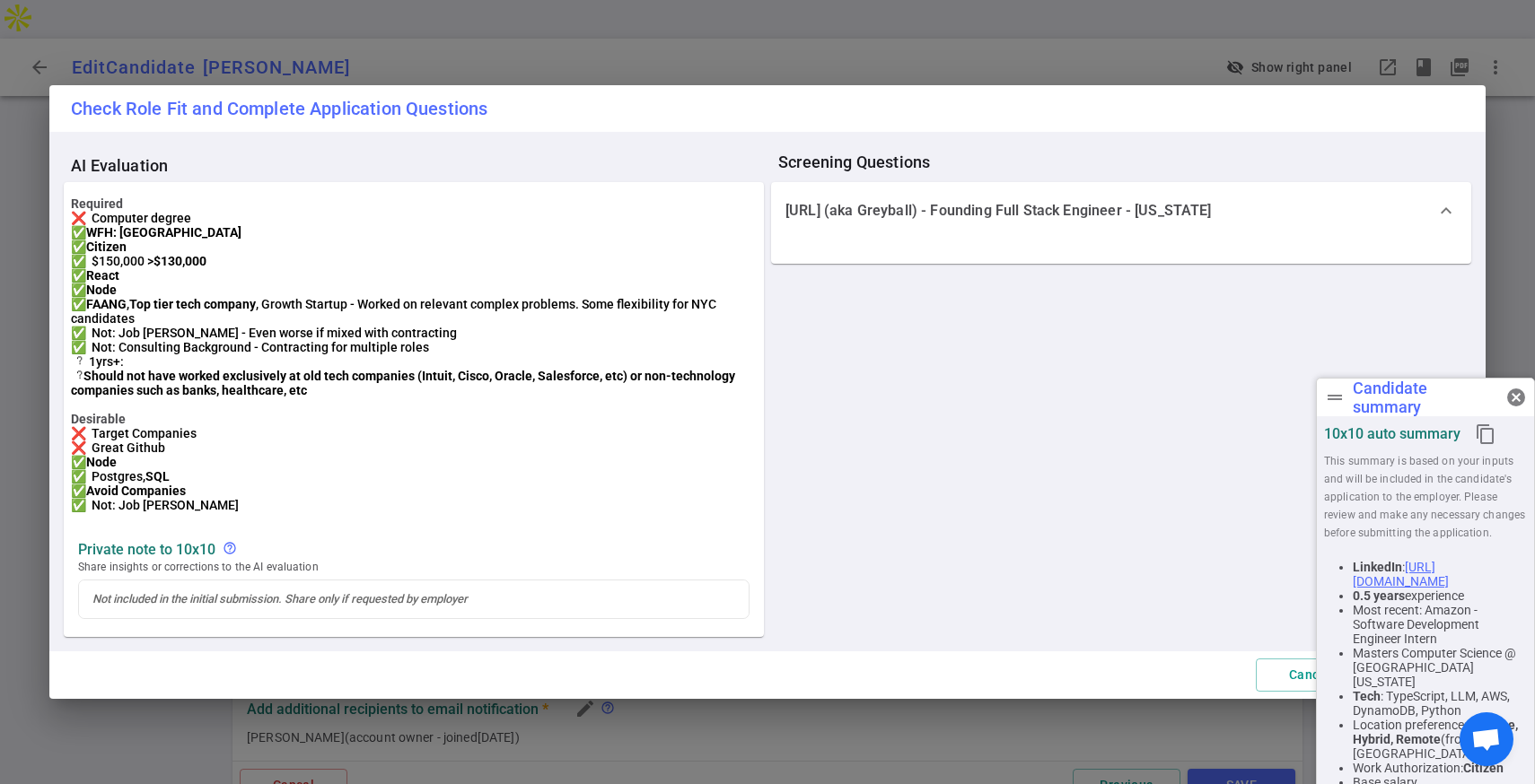
click at [492, 46] on div "Check Role Fit and Complete Application Questions AI Evaluation Required ❌ Comp…" at bounding box center [767, 392] width 1535 height 784
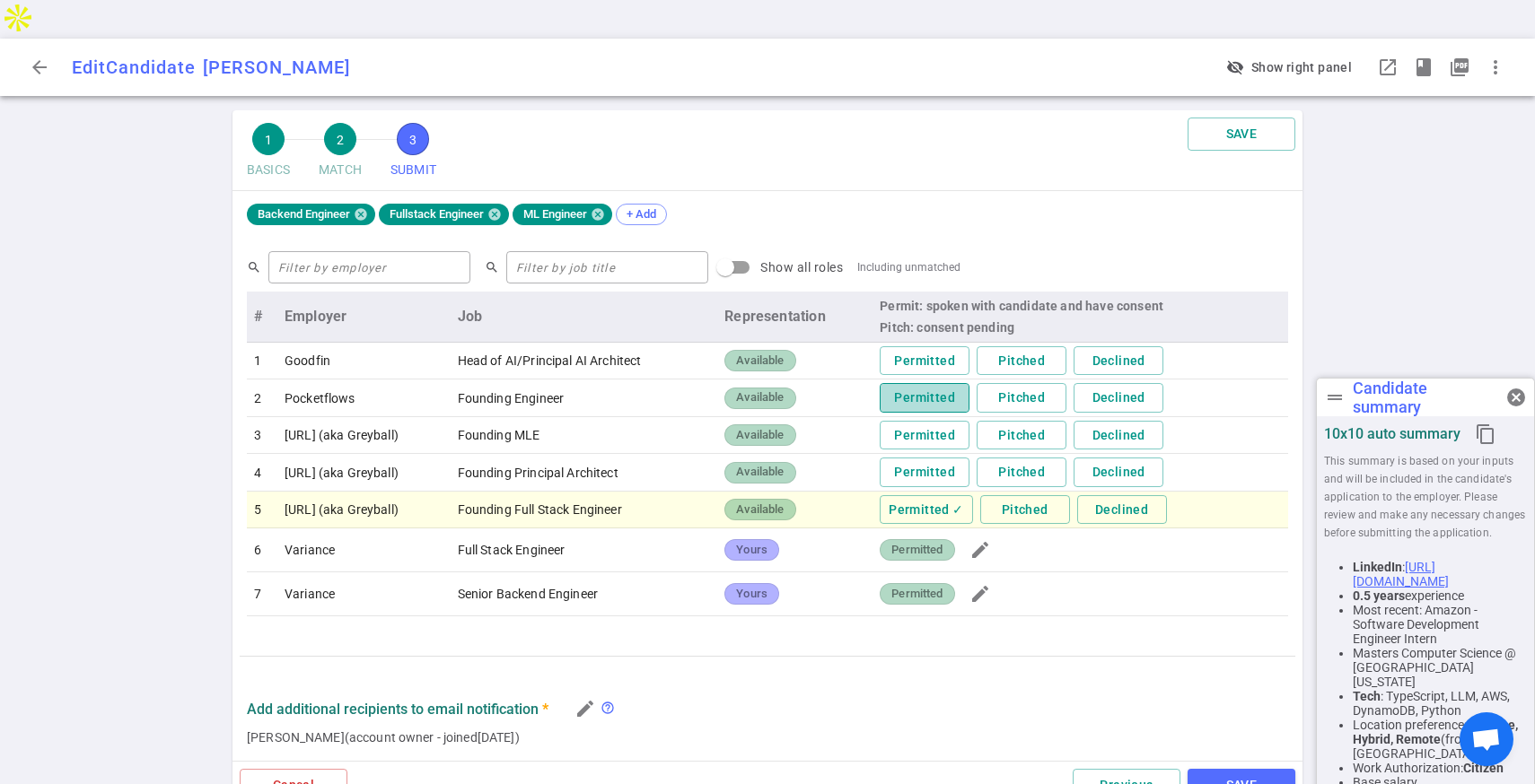
click at [969, 383] on button "Permitted" at bounding box center [924, 398] width 90 height 30
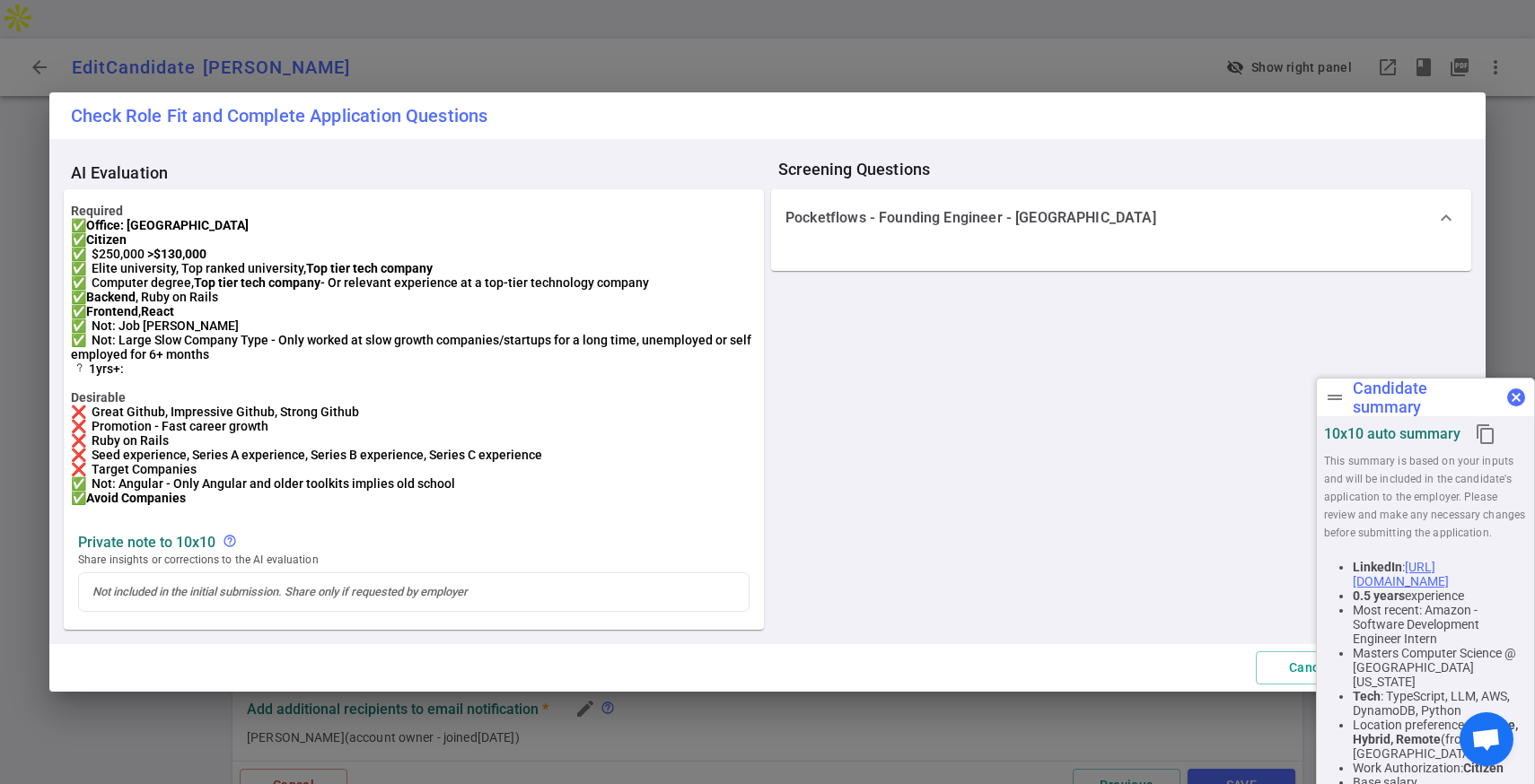
click at [1501, 400] on button "cancel" at bounding box center [1515, 397] width 35 height 35
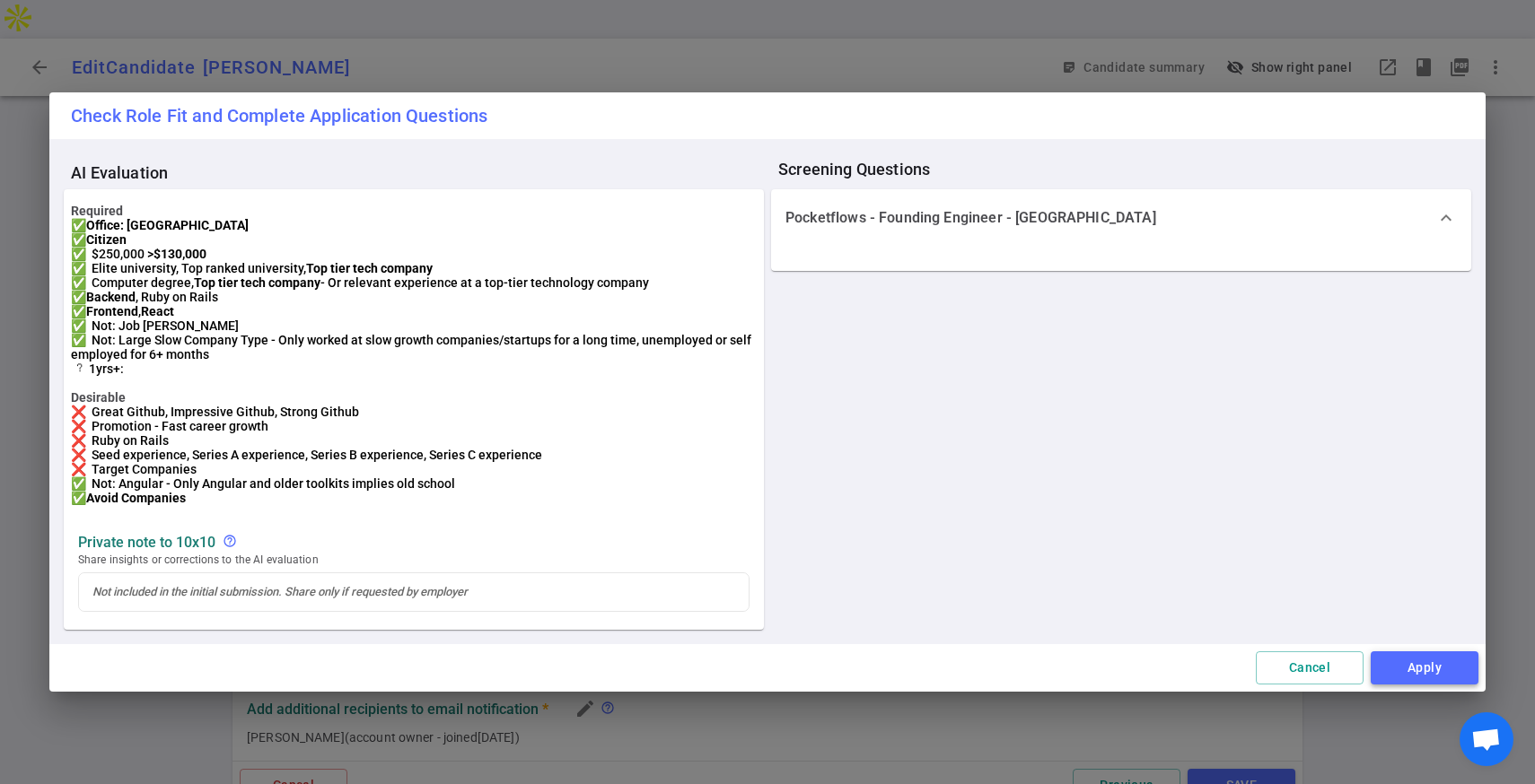
click at [1410, 682] on button "Apply" at bounding box center [1424, 668] width 107 height 34
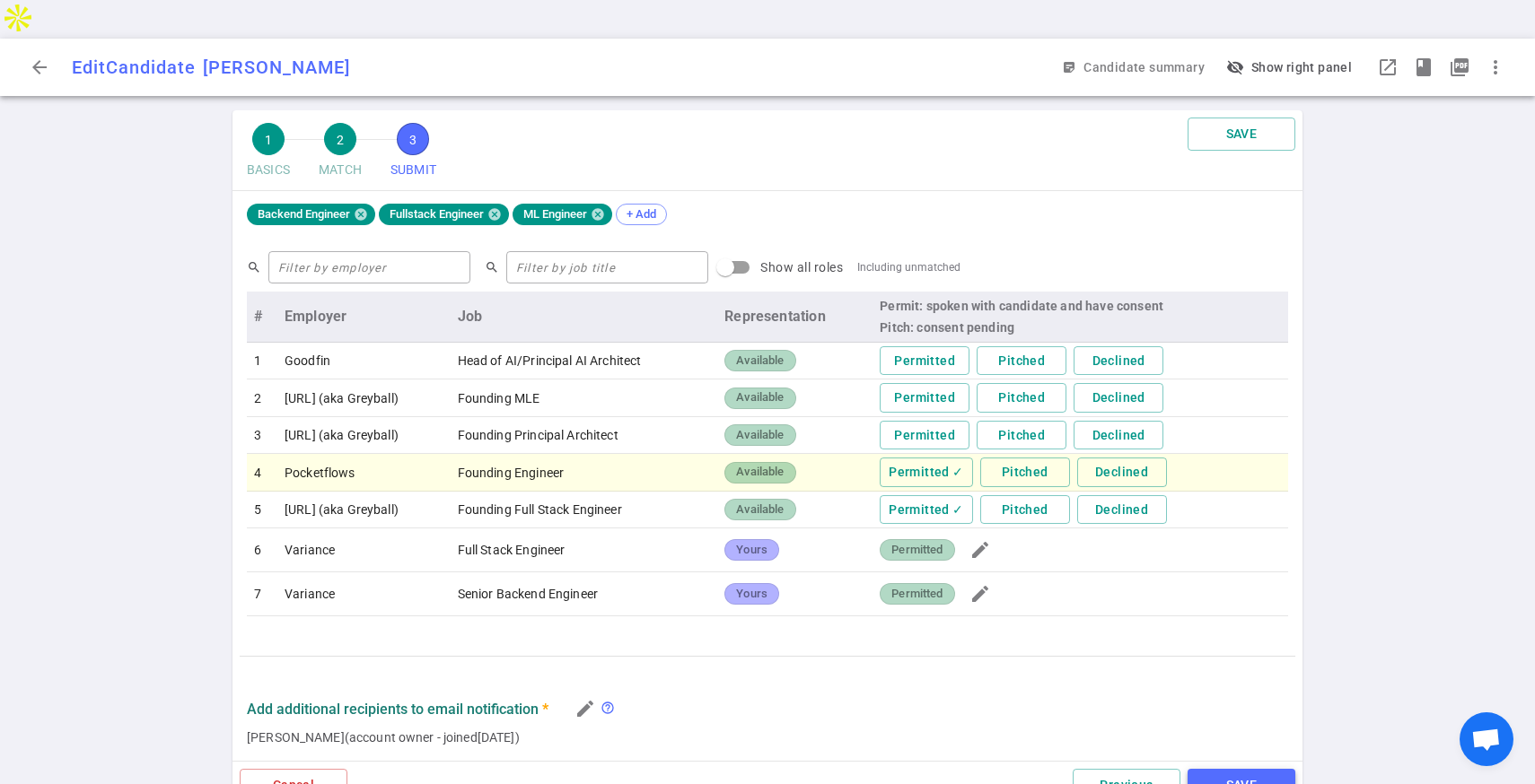
click at [1247, 769] on button "SAVE" at bounding box center [1241, 785] width 107 height 34
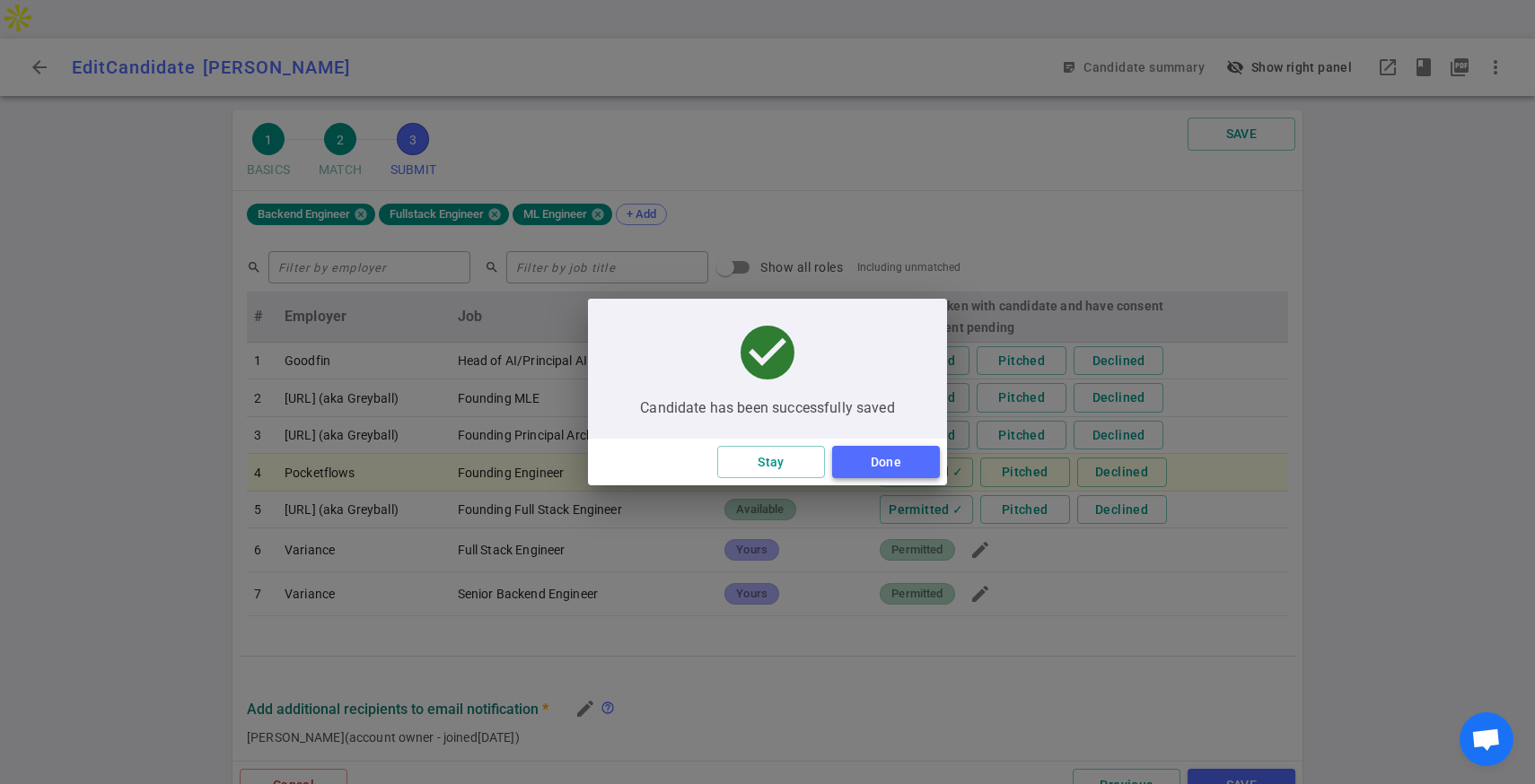
click at [886, 465] on button "Done" at bounding box center [885, 462] width 107 height 34
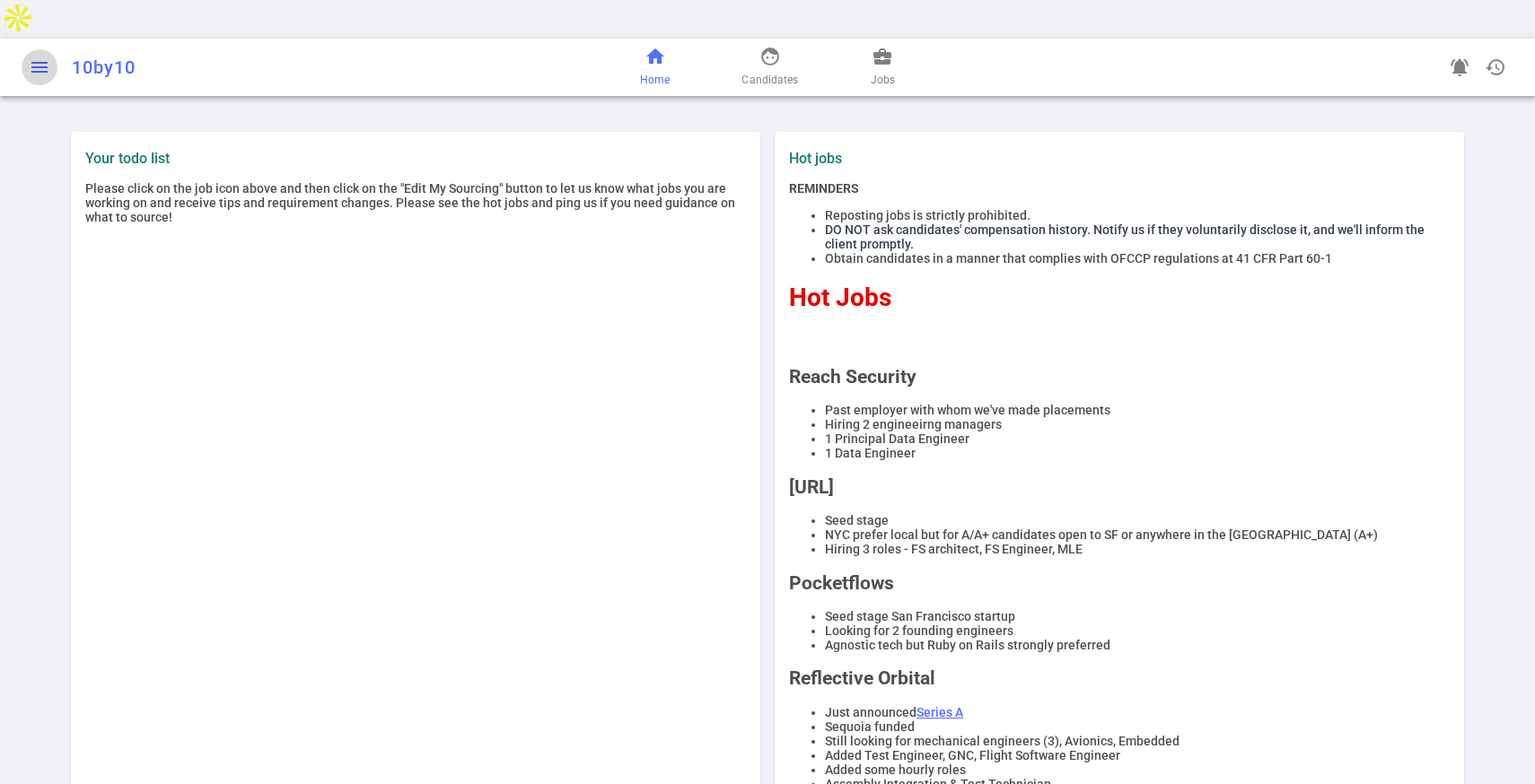
click at [44, 49] on button "menu" at bounding box center [39, 66] width 35 height 35
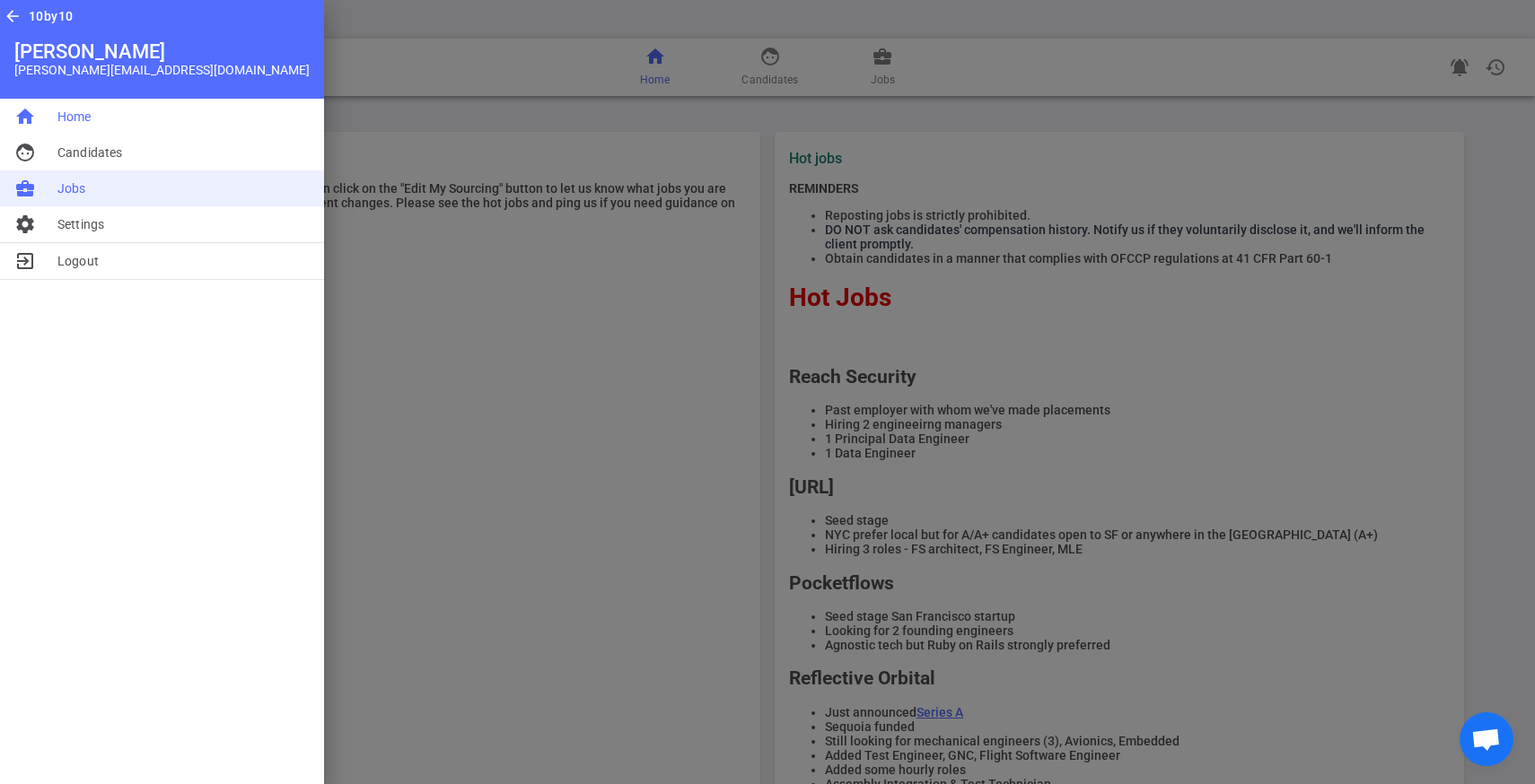
click at [90, 186] on li "business_center Jobs" at bounding box center [162, 188] width 324 height 35
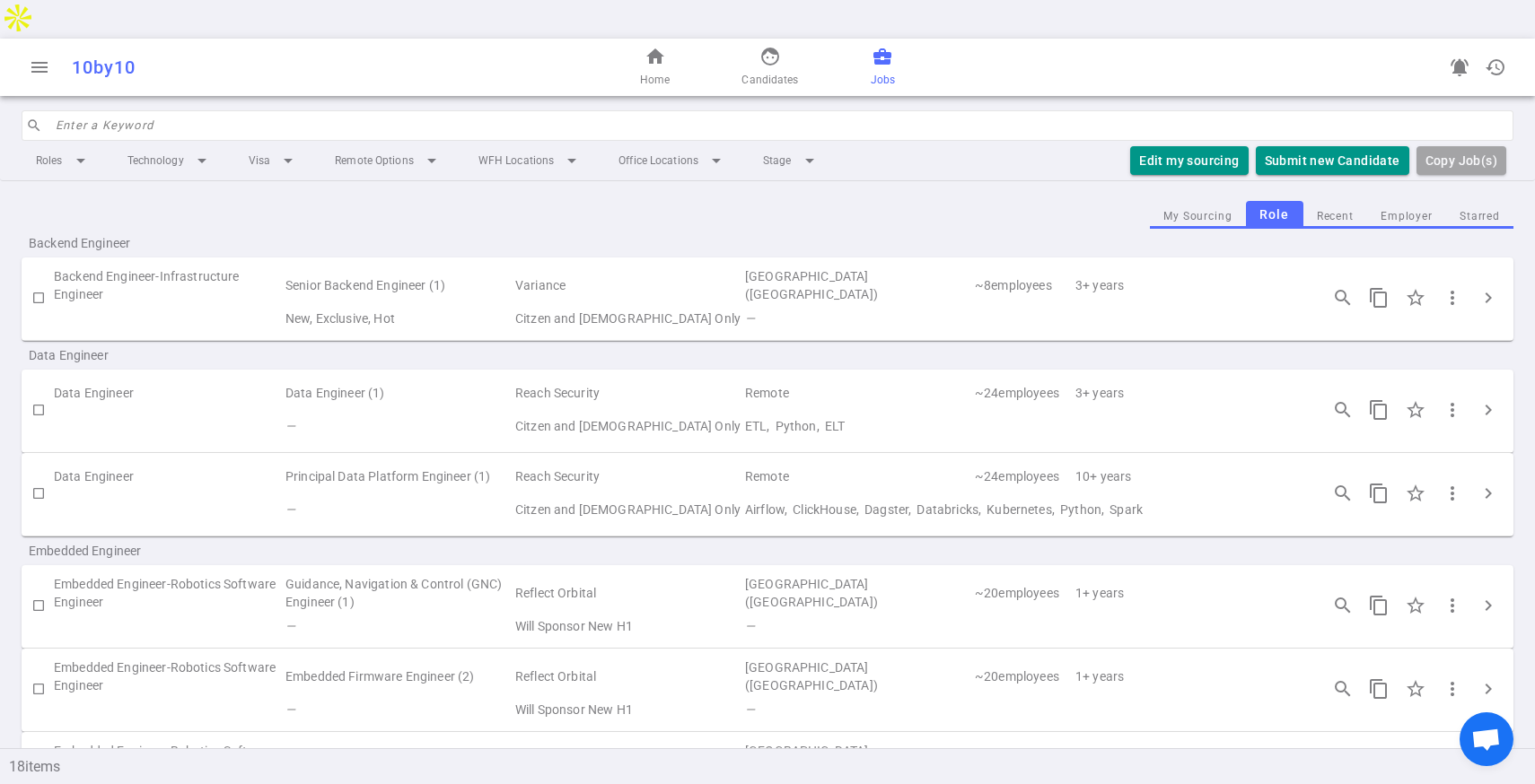
click at [595, 264] on td "Variance" at bounding box center [628, 284] width 230 height 41
click at [1492, 287] on span "chevron_right" at bounding box center [1488, 298] width 22 height 22
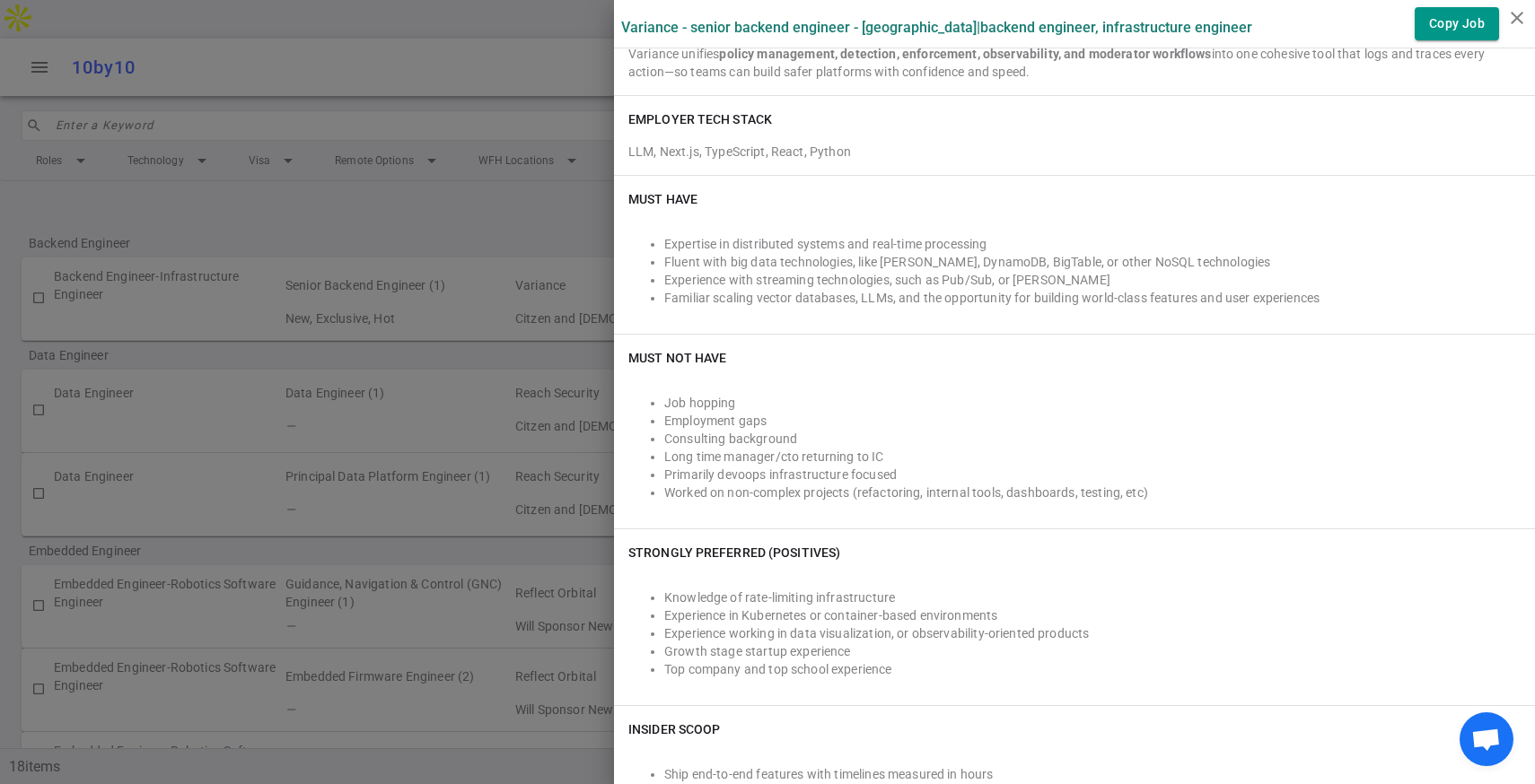
scroll to position [244, 0]
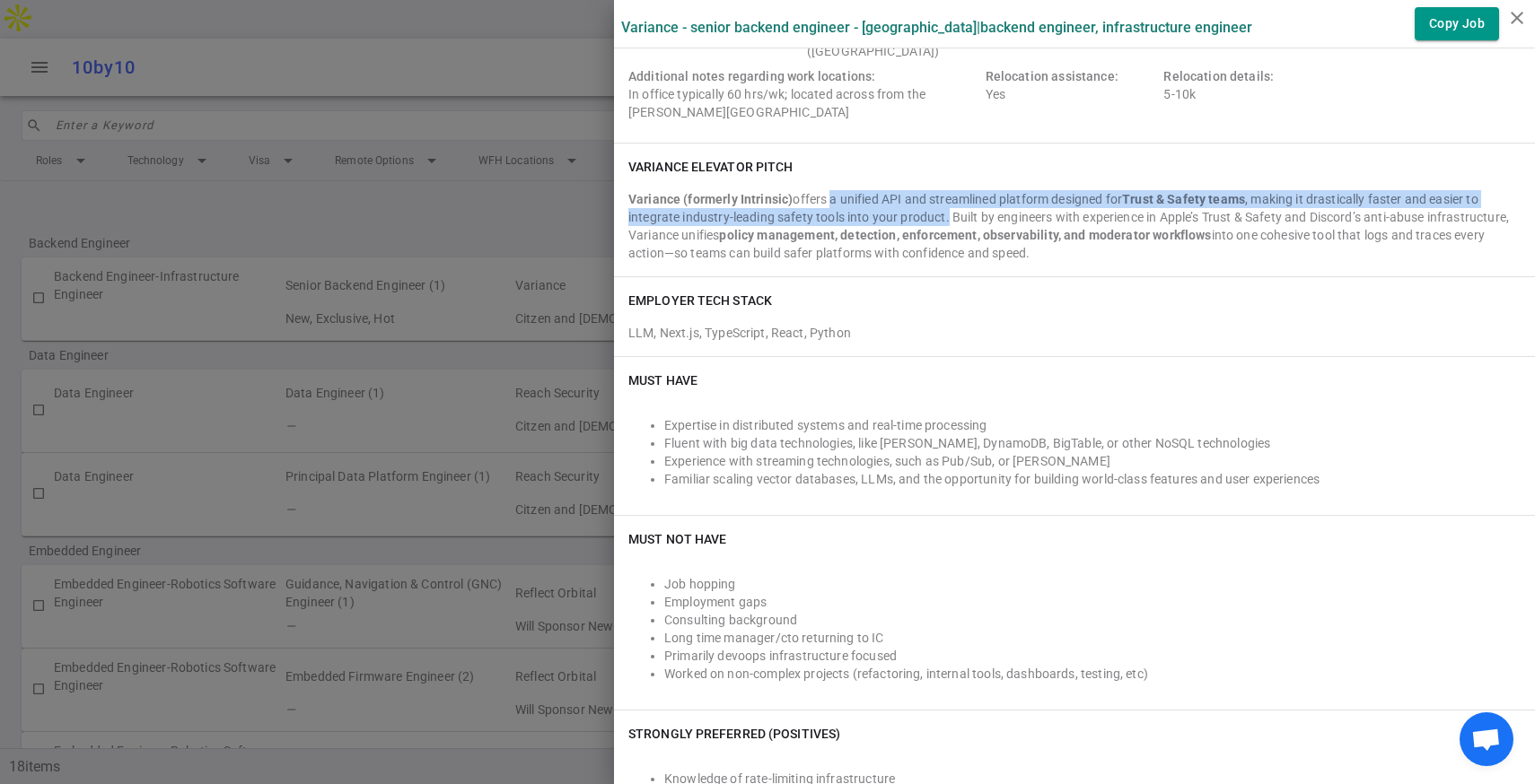
drag, startPoint x: 827, startPoint y: 200, endPoint x: 946, endPoint y: 217, distance: 120.2
click at [946, 217] on div "Variance (formerly Intrinsic) offers a unified API and streamlined platform des…" at bounding box center [1074, 225] width 892 height 72
click at [899, 214] on div "Variance (formerly Intrinsic) offers a unified API and streamlined platform des…" at bounding box center [1074, 225] width 892 height 72
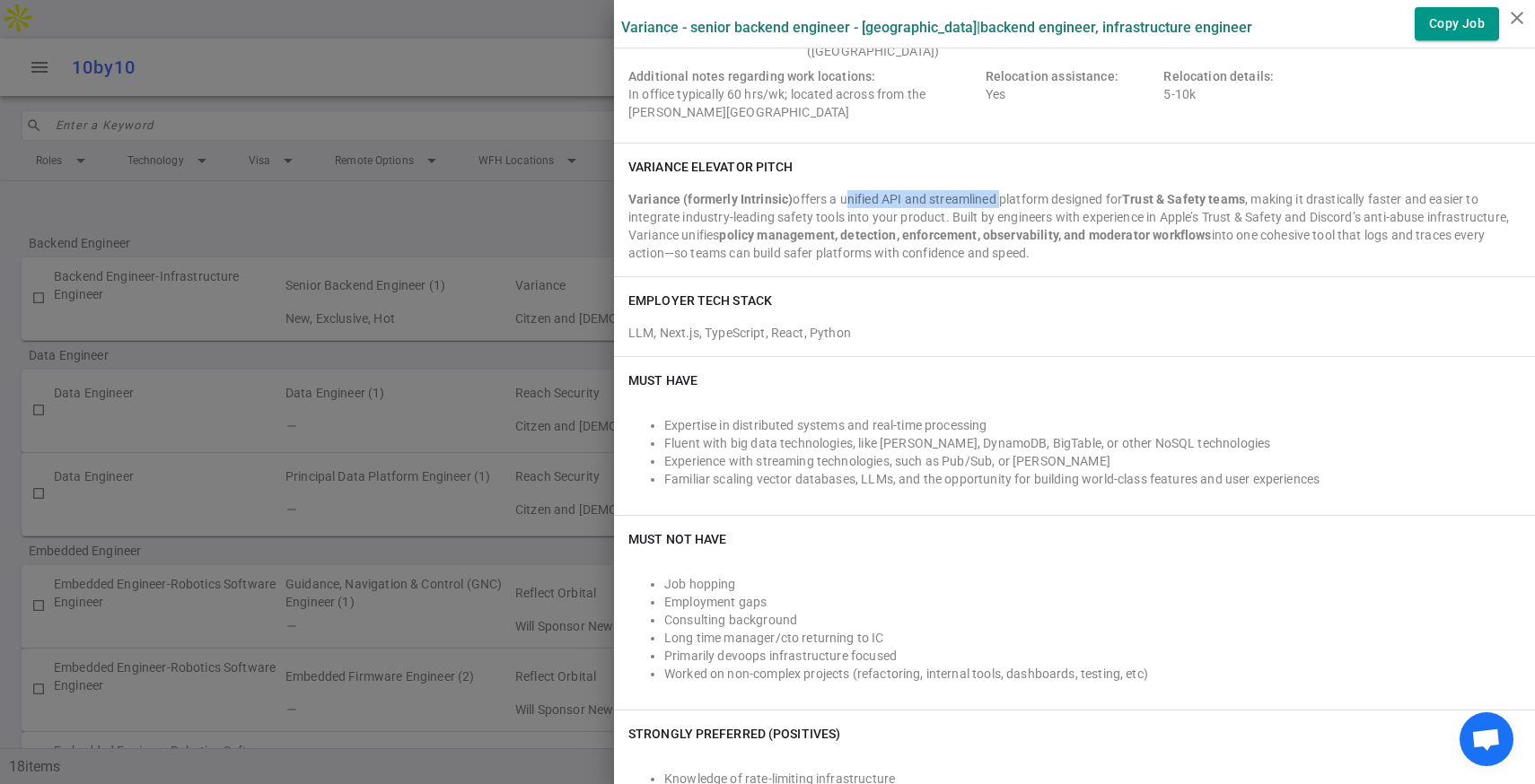
drag, startPoint x: 842, startPoint y: 195, endPoint x: 998, endPoint y: 197, distance: 156.0
click at [999, 203] on div "Variance (formerly Intrinsic) offers a unified API and streamlined platform des…" at bounding box center [1074, 225] width 892 height 72
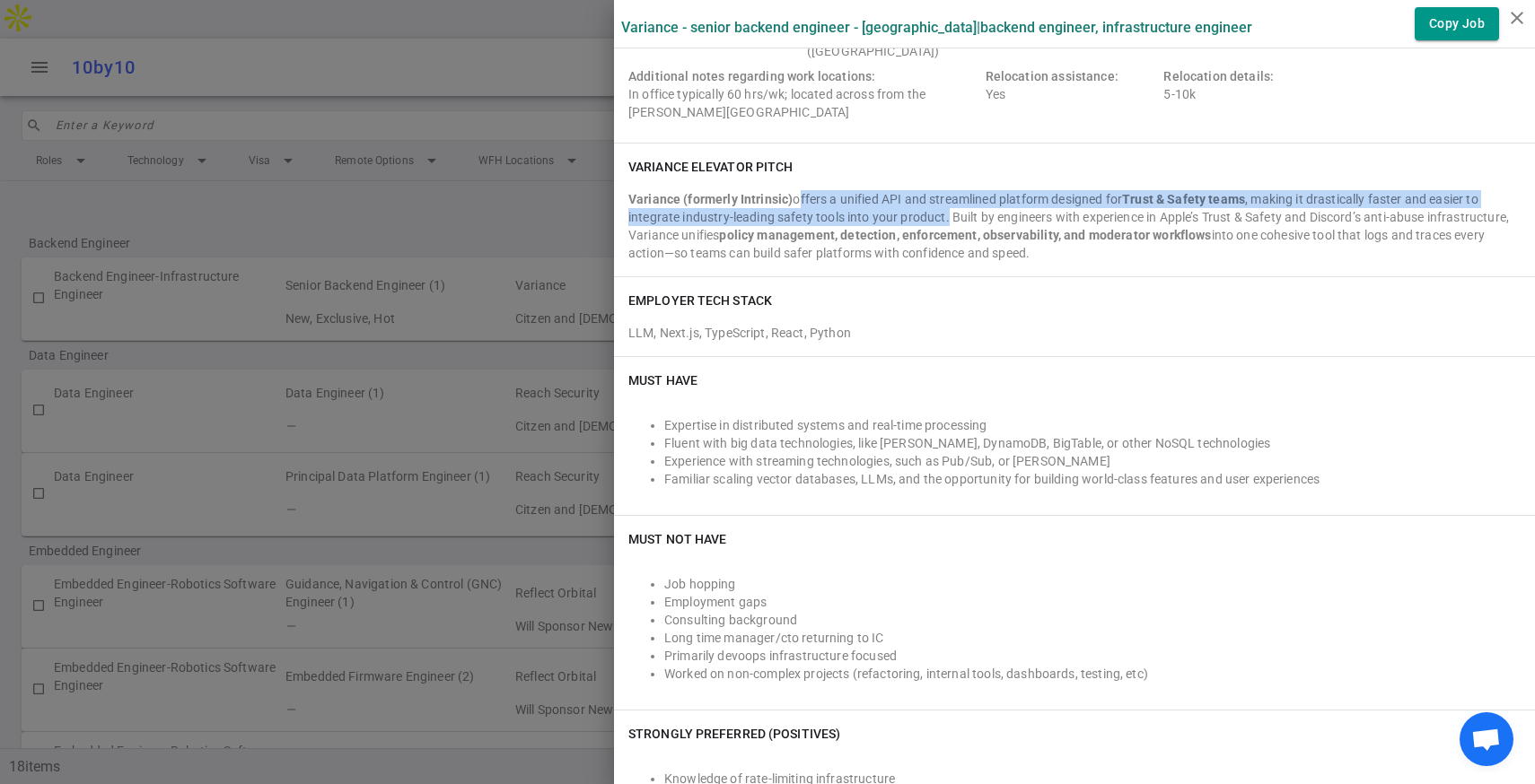
drag, startPoint x: 793, startPoint y: 198, endPoint x: 945, endPoint y: 220, distance: 153.6
click at [945, 220] on div "Variance (formerly Intrinsic) offers a unified API and streamlined platform des…" at bounding box center [1074, 225] width 892 height 72
copy div "offers a unified API and streamlined platform designed for Trust & Safety teams…"
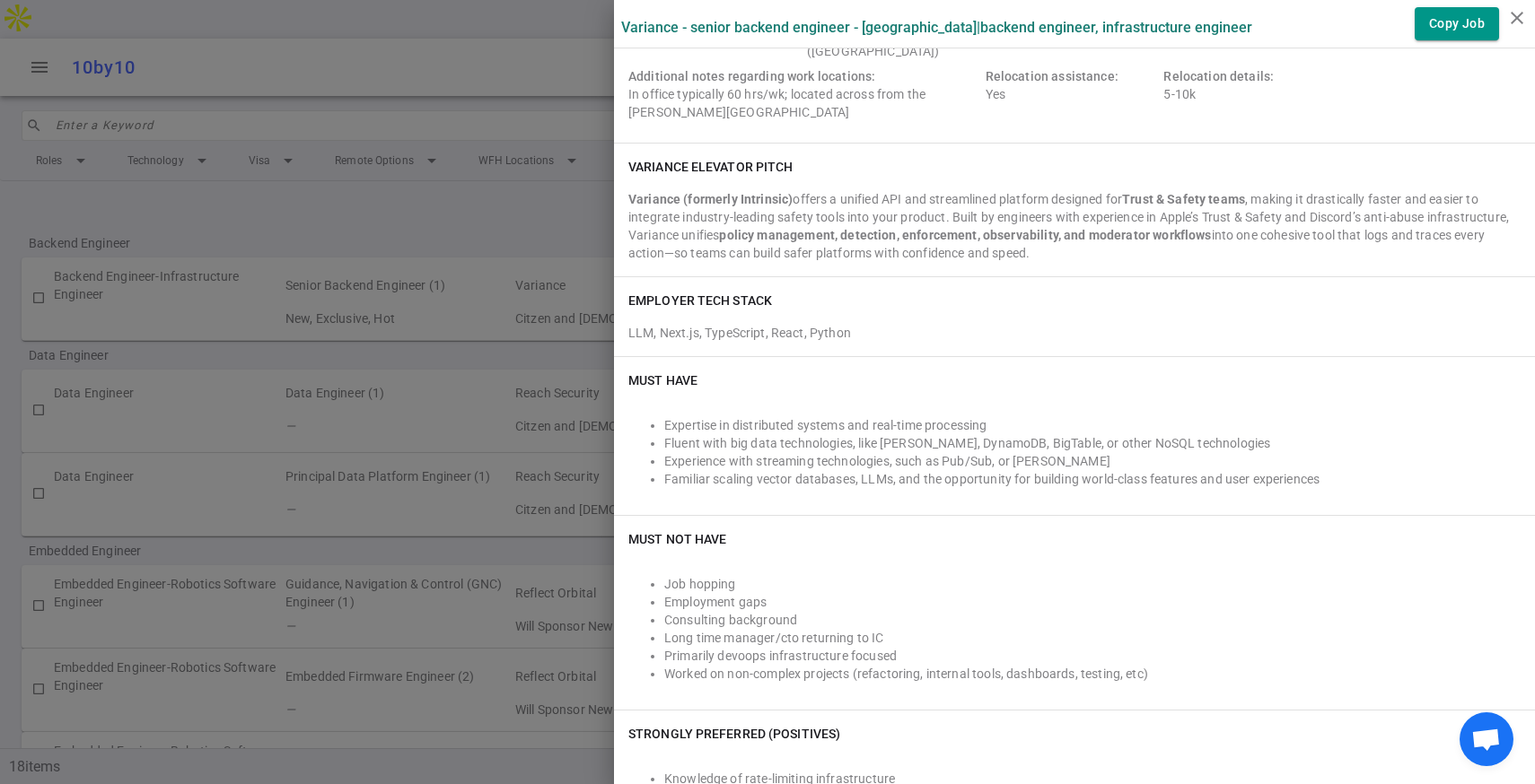
click at [588, 352] on div at bounding box center [767, 392] width 1535 height 784
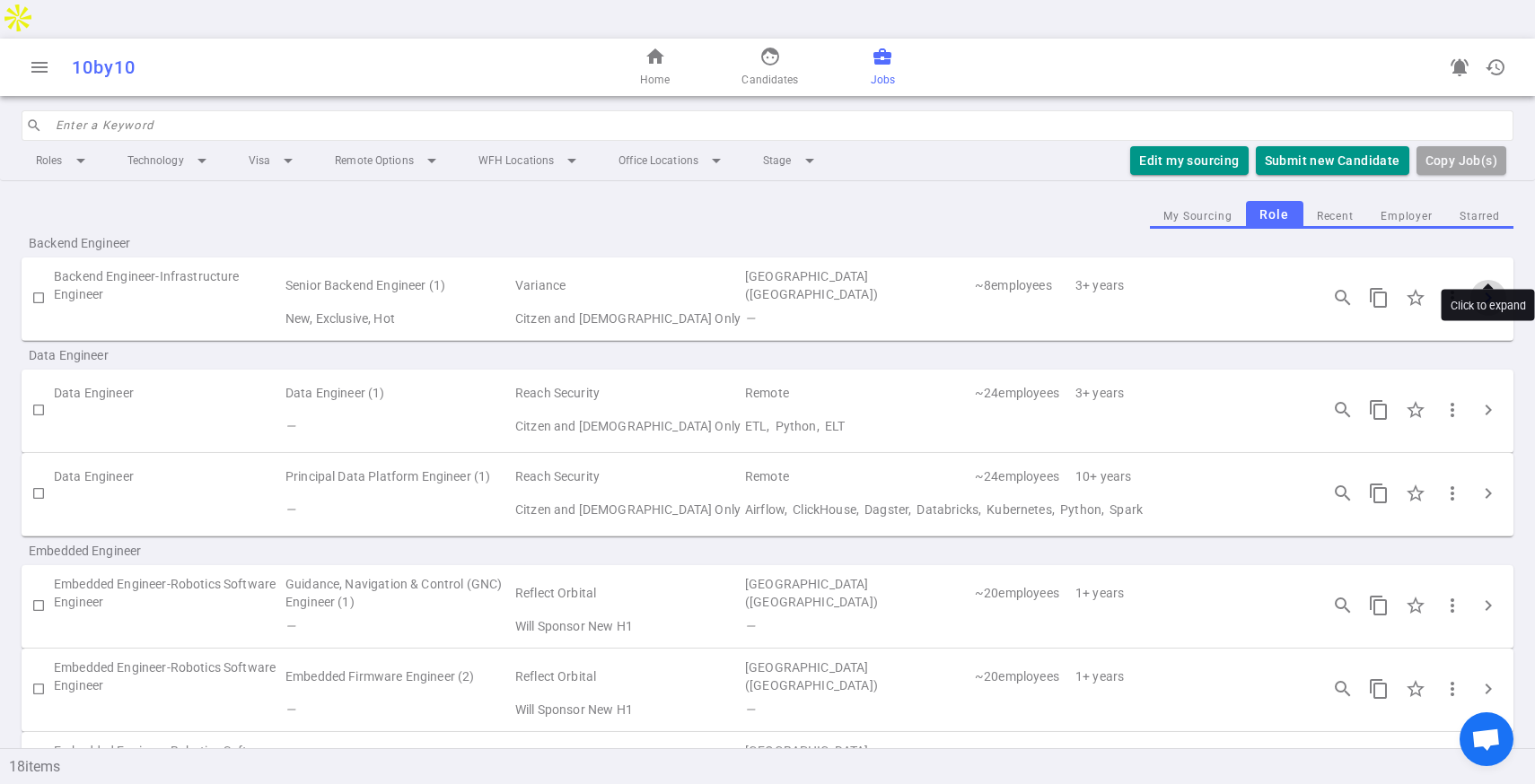
click at [1493, 287] on span "chevron_right" at bounding box center [1488, 298] width 22 height 22
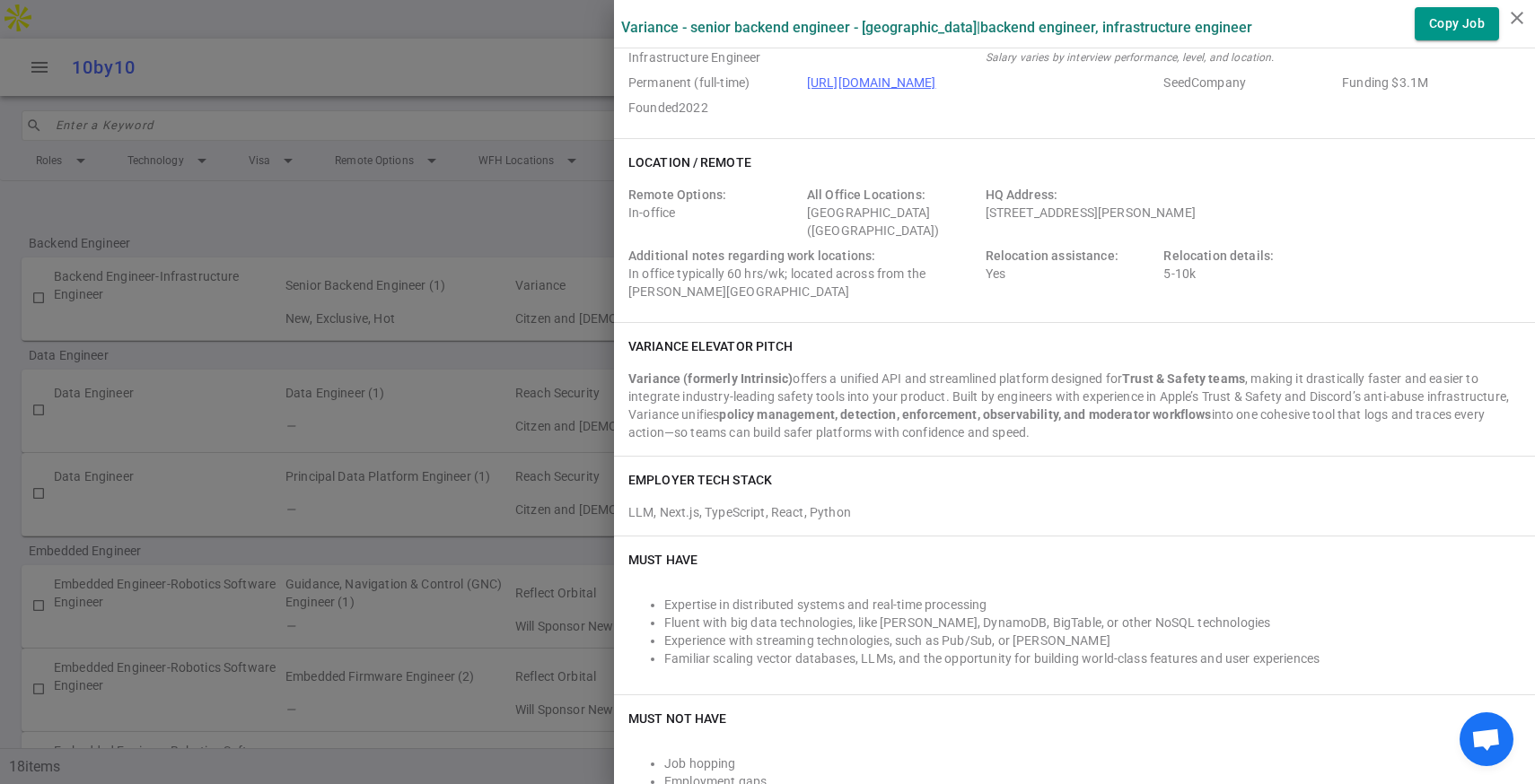
scroll to position [71, 0]
